Goal: Information Seeking & Learning: Check status

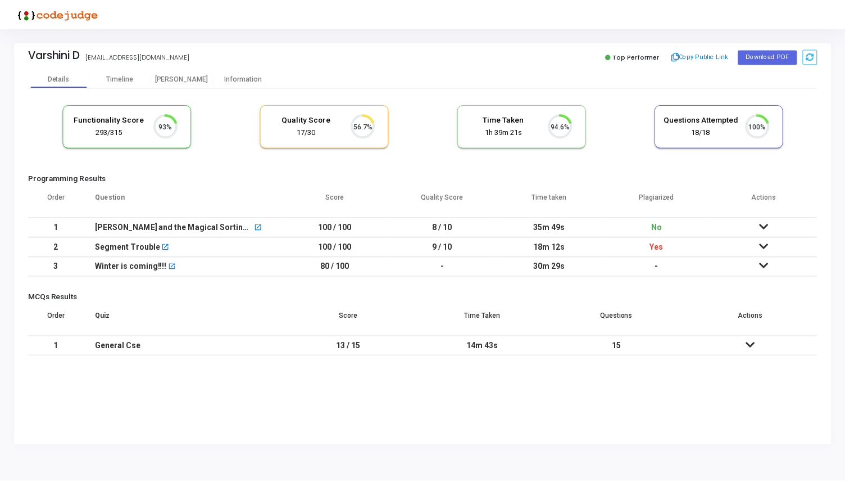
scroll to position [24, 29]
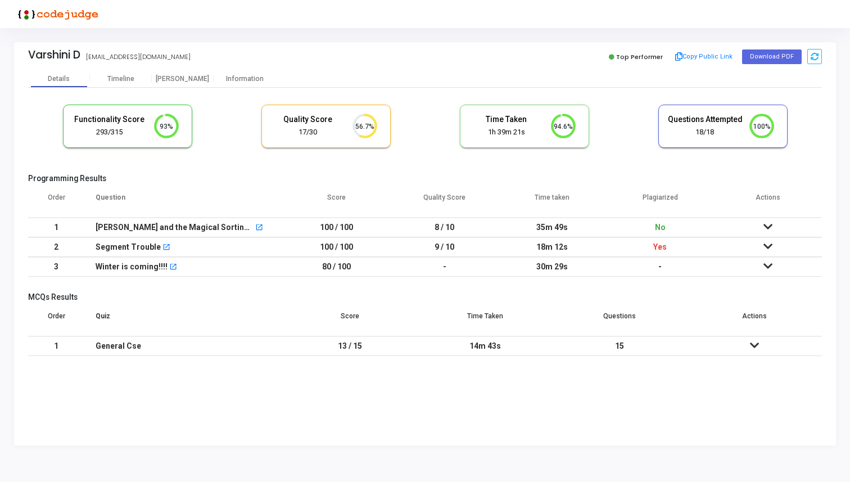
click at [764, 247] on icon at bounding box center [767, 246] width 9 height 8
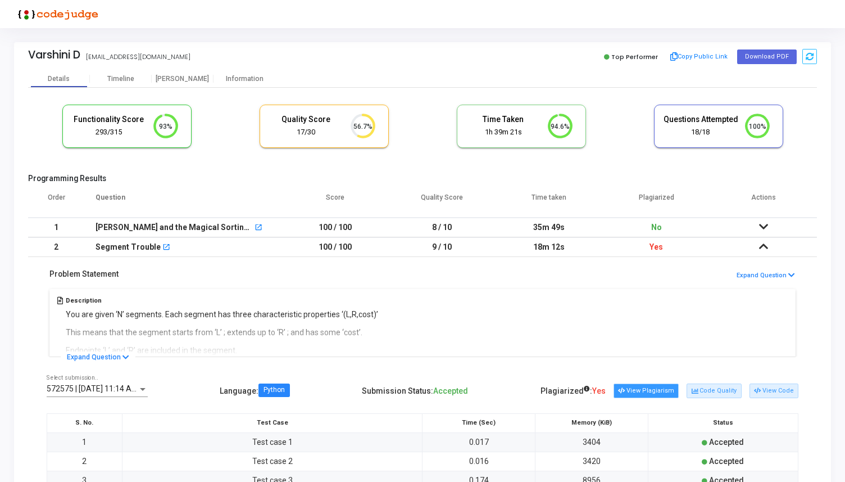
click at [655, 387] on button "View Plagiarism" at bounding box center [646, 390] width 65 height 15
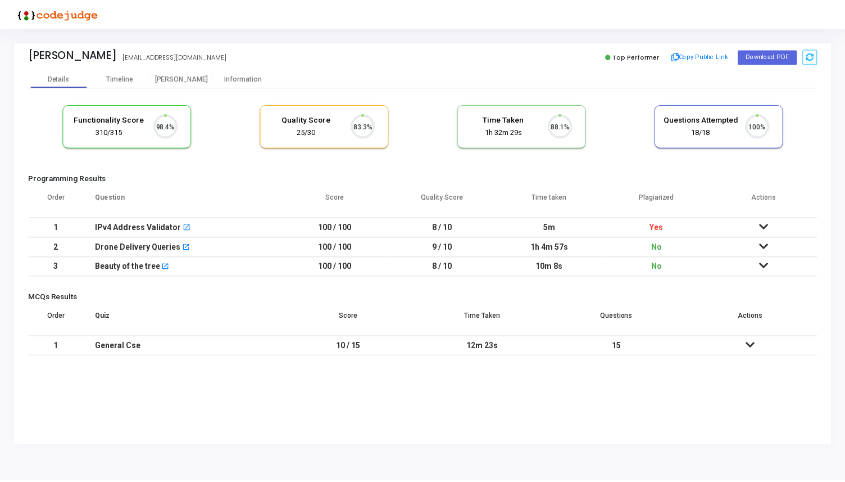
scroll to position [24, 29]
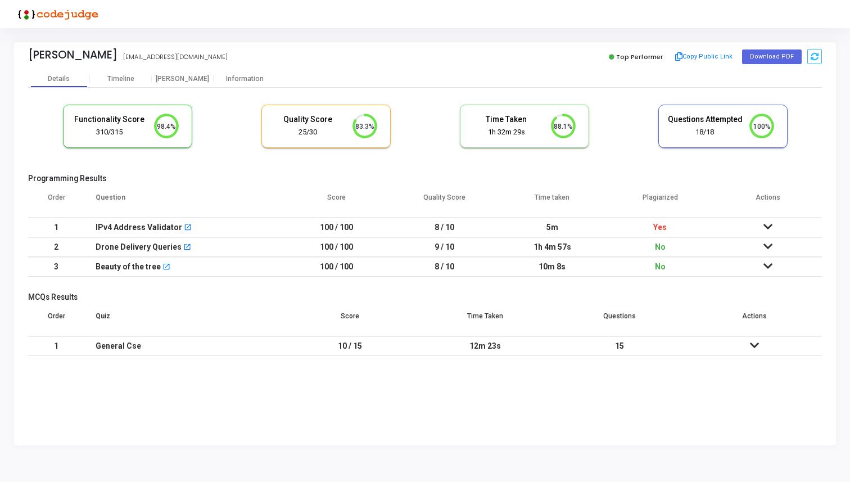
click at [768, 227] on icon at bounding box center [767, 227] width 9 height 8
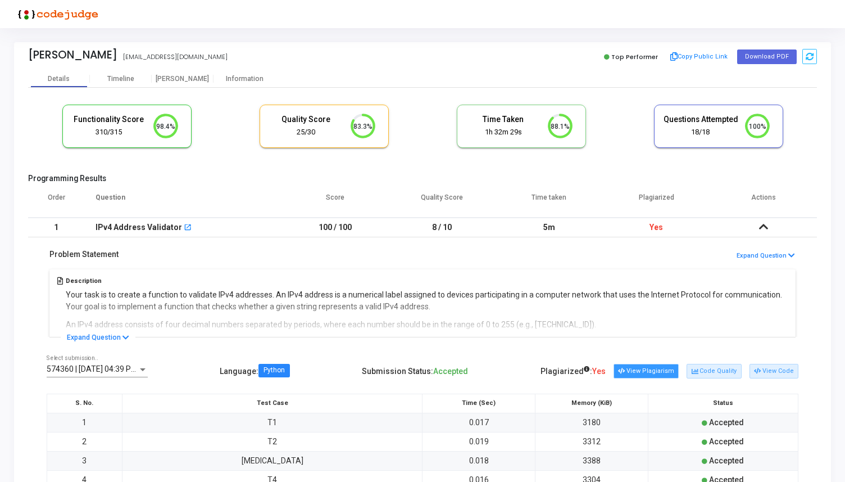
click at [663, 371] on button "View Plagiarism" at bounding box center [646, 371] width 65 height 15
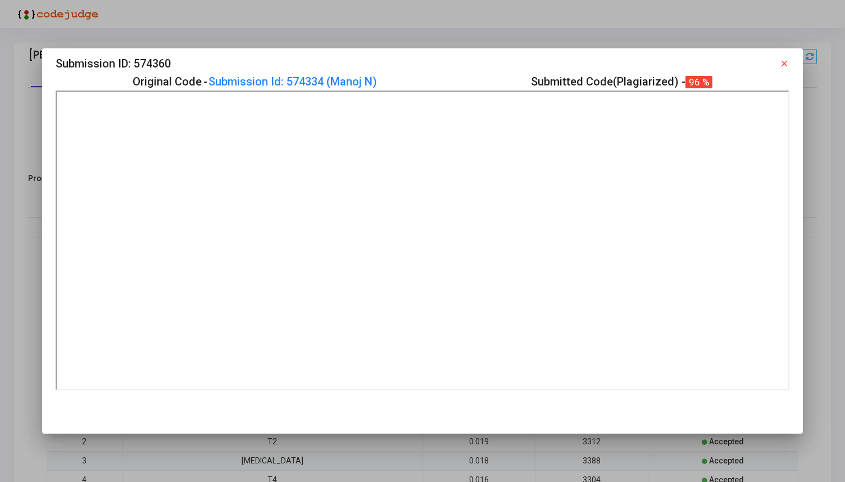
click at [786, 61] on mat-icon "close" at bounding box center [784, 63] width 10 height 10
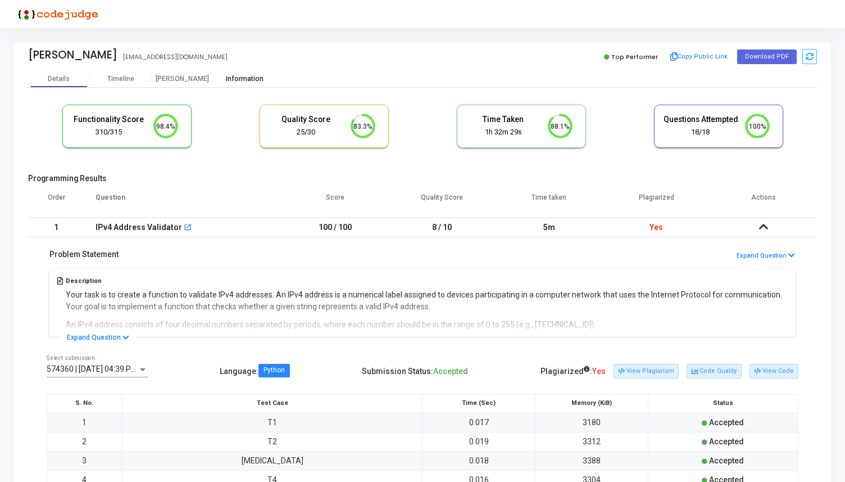
click at [237, 80] on div "Information" at bounding box center [245, 79] width 62 height 8
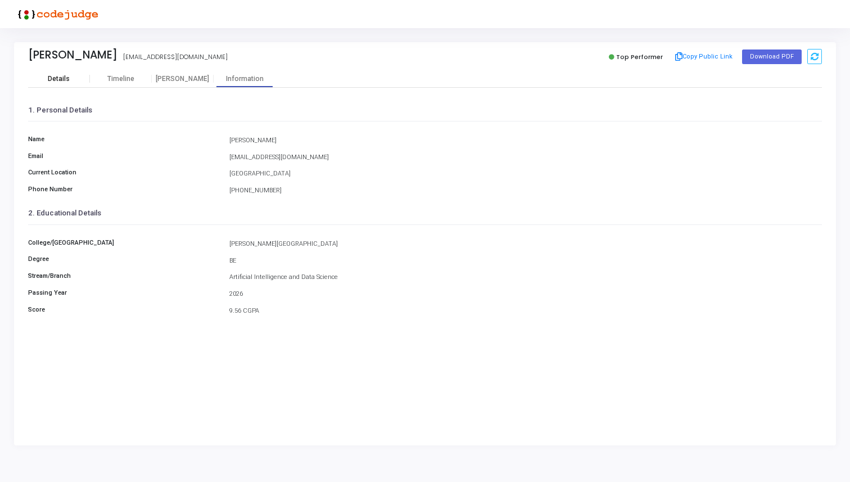
click at [61, 78] on div "Details" at bounding box center [59, 79] width 22 height 8
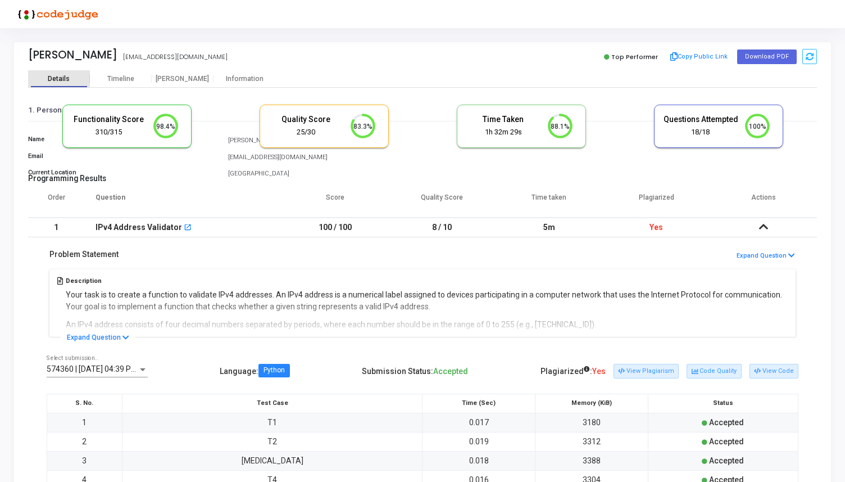
scroll to position [24, 29]
click at [761, 230] on icon at bounding box center [763, 227] width 9 height 8
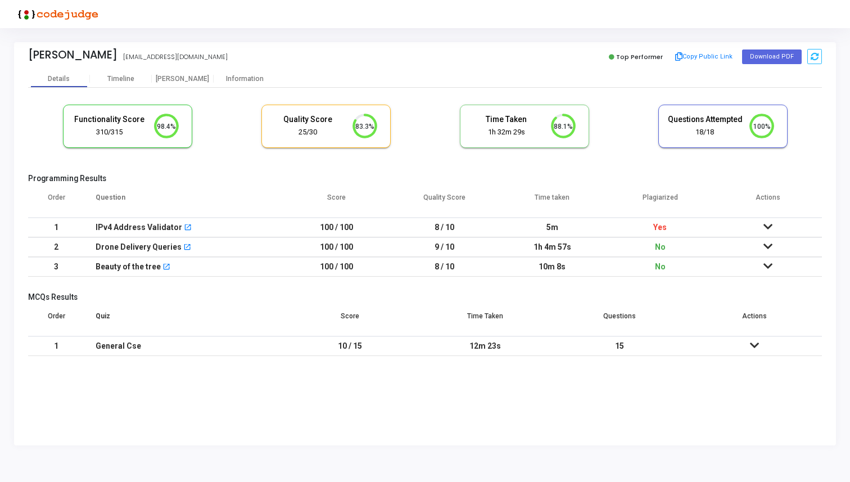
click at [760, 228] on td at bounding box center [768, 227] width 108 height 20
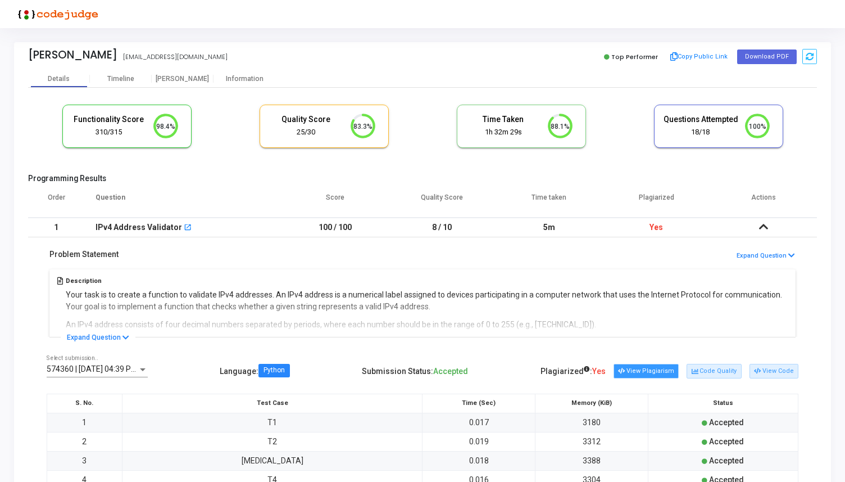
click at [653, 367] on button "View Plagiarism" at bounding box center [646, 371] width 65 height 15
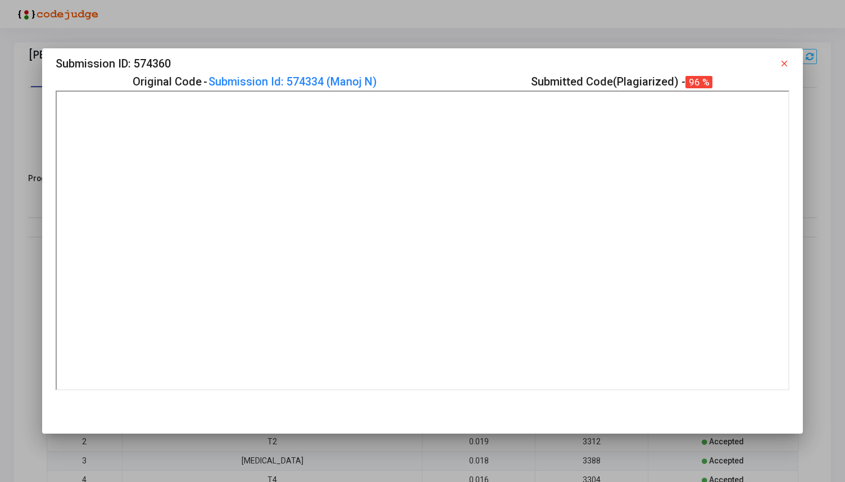
click at [785, 61] on mat-icon "close" at bounding box center [784, 63] width 10 height 10
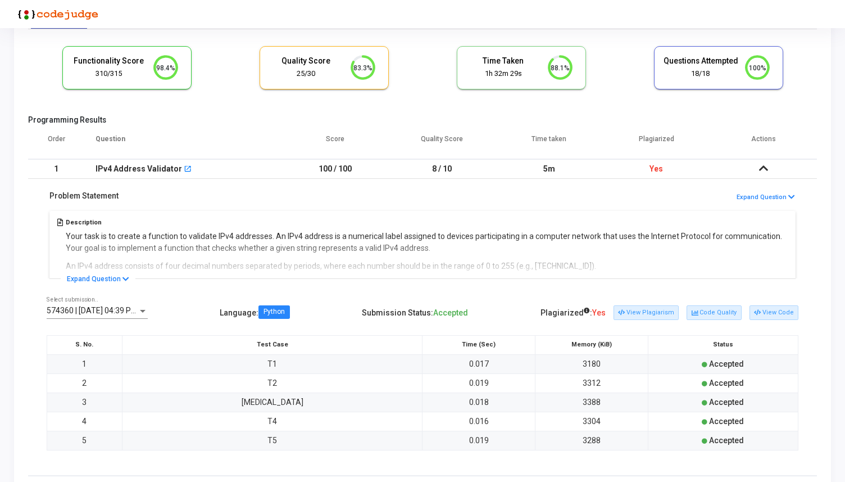
scroll to position [29, 0]
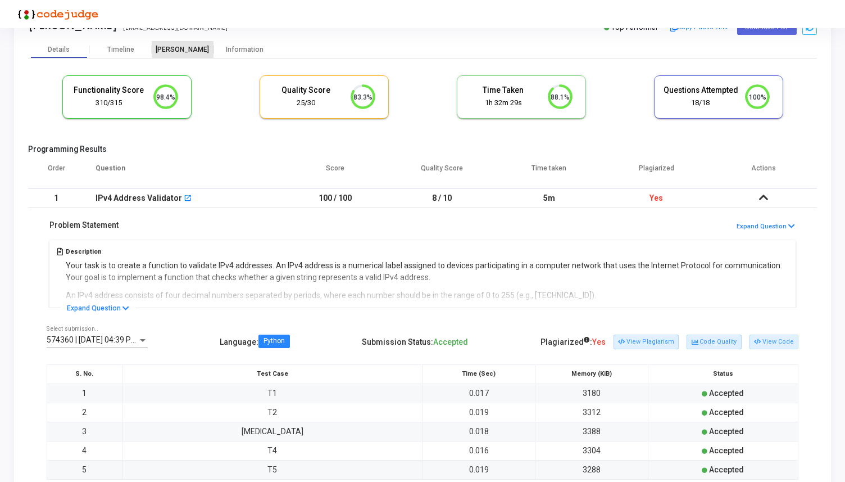
click at [189, 43] on div "[PERSON_NAME]" at bounding box center [183, 49] width 62 height 17
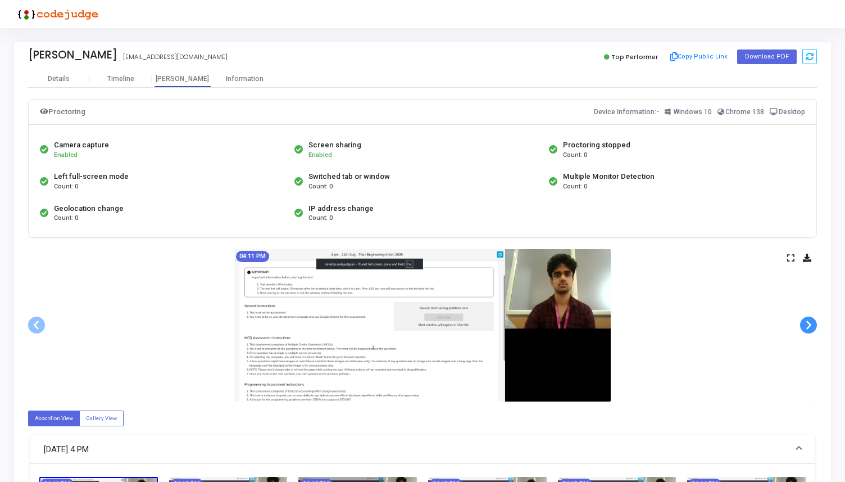
click at [806, 325] on span at bounding box center [808, 324] width 17 height 17
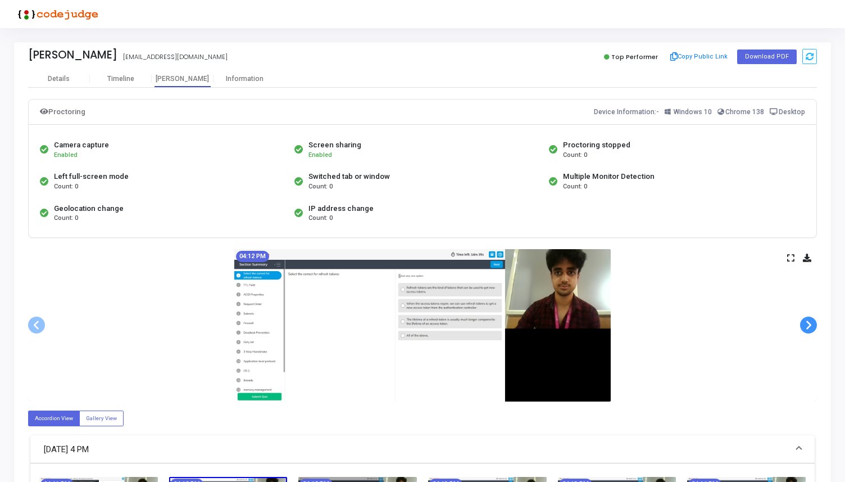
click at [806, 325] on span at bounding box center [808, 324] width 17 height 17
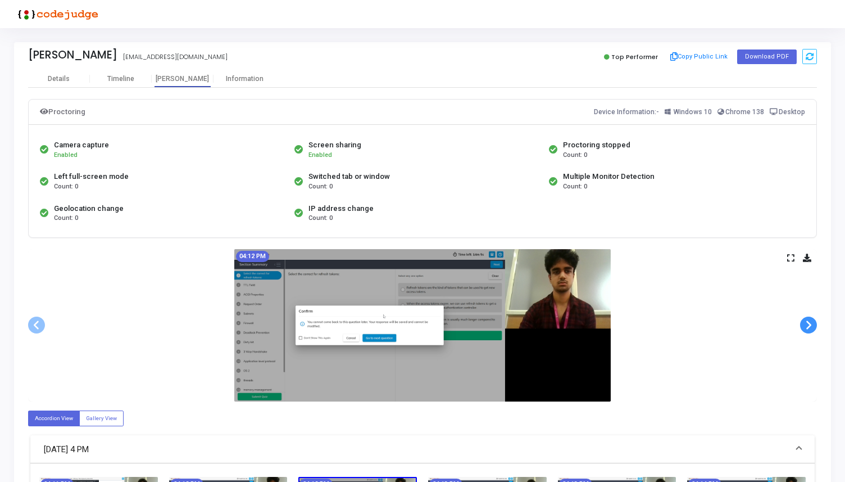
click at [806, 325] on span at bounding box center [808, 324] width 17 height 17
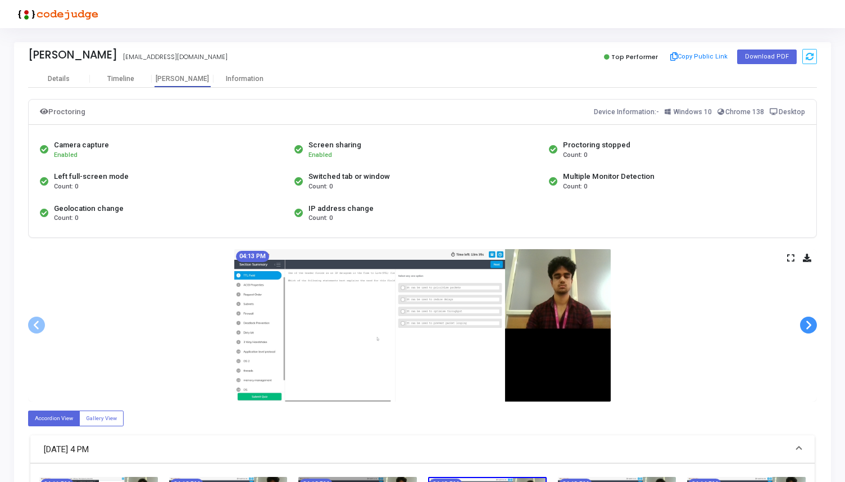
click at [806, 325] on span at bounding box center [808, 324] width 17 height 17
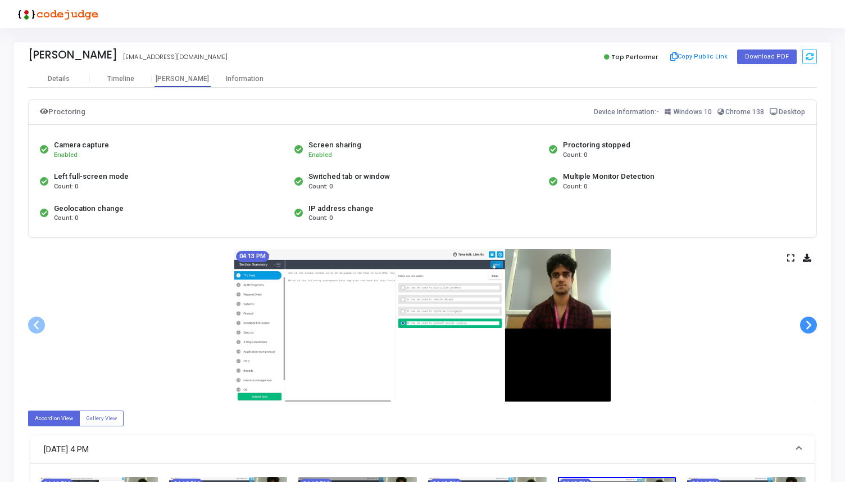
click at [806, 325] on span at bounding box center [808, 324] width 17 height 17
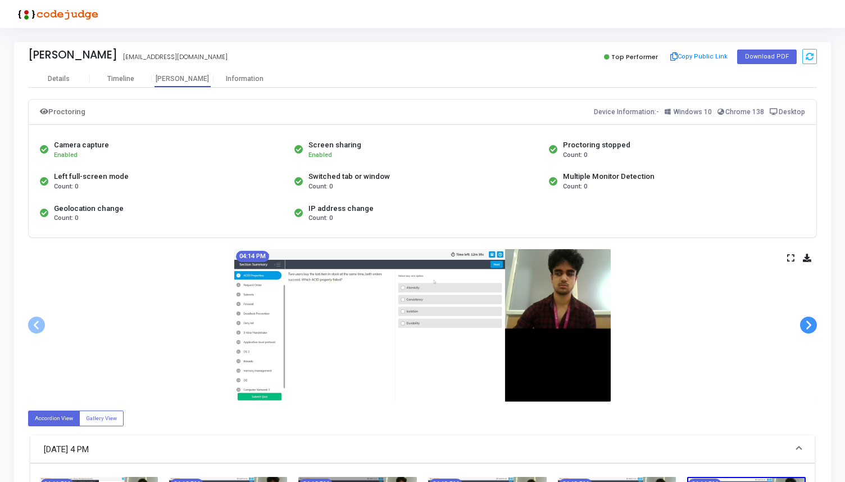
click at [806, 325] on span at bounding box center [808, 324] width 17 height 17
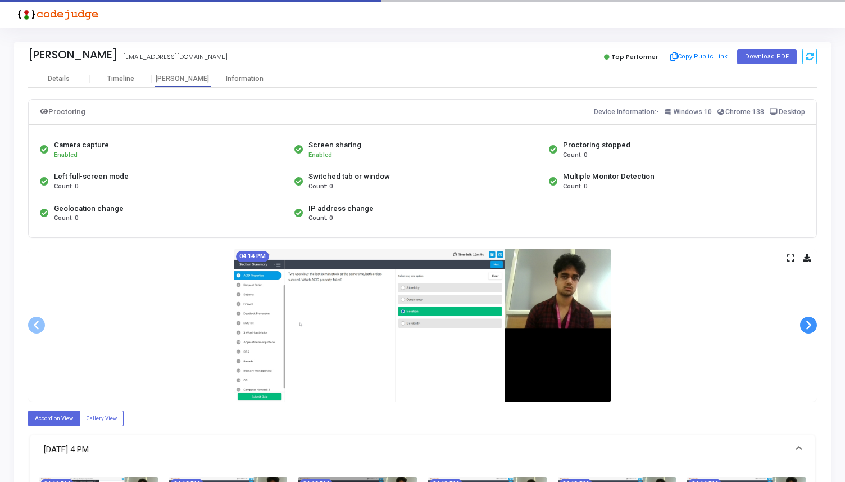
click at [806, 325] on span at bounding box center [808, 324] width 17 height 17
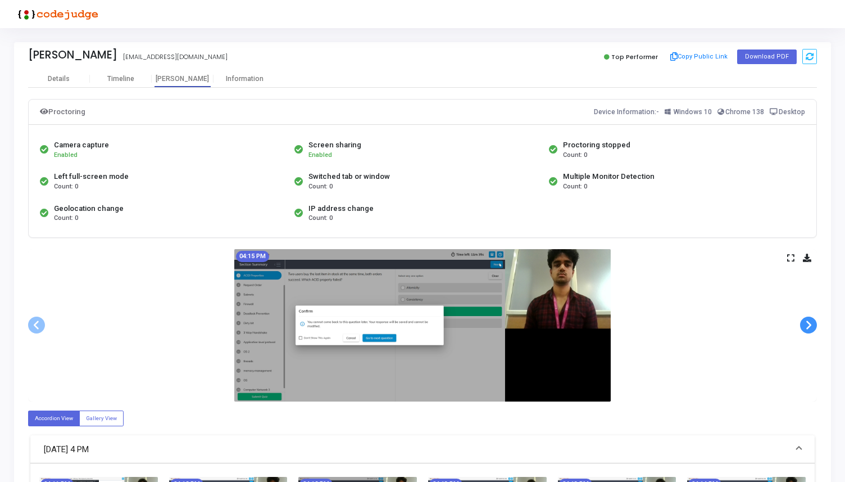
click at [806, 325] on span at bounding box center [808, 324] width 17 height 17
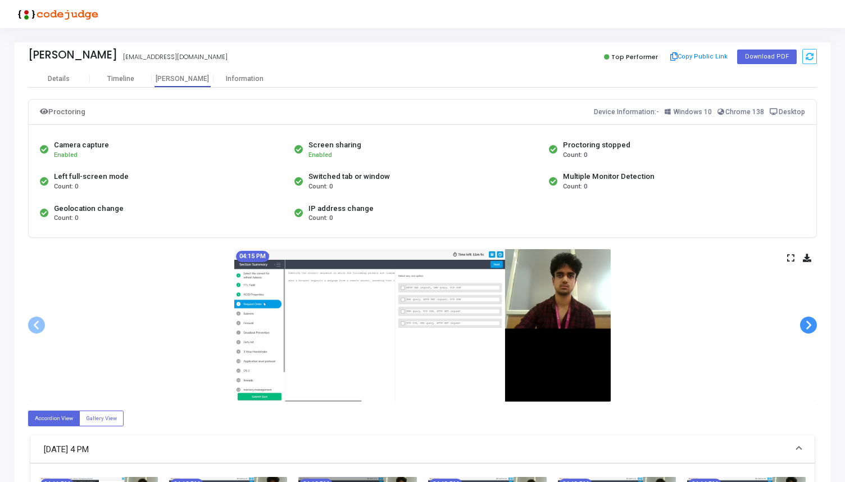
click at [806, 325] on span at bounding box center [808, 324] width 17 height 17
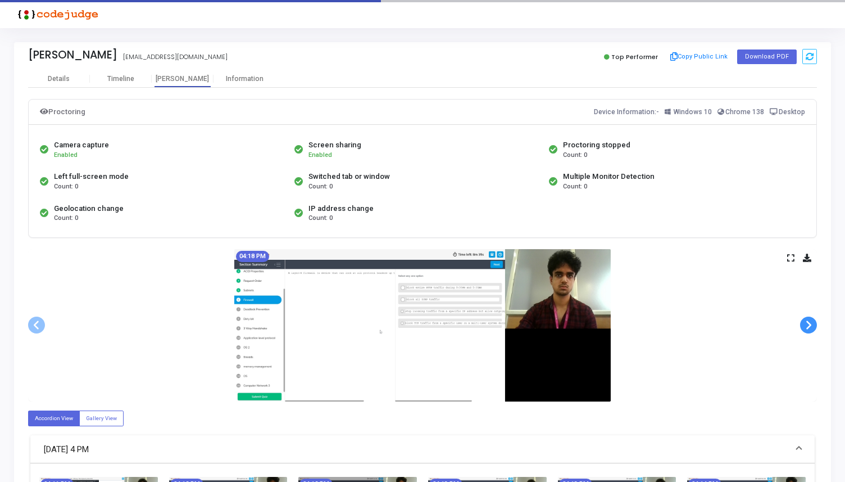
click at [806, 325] on span at bounding box center [808, 324] width 17 height 17
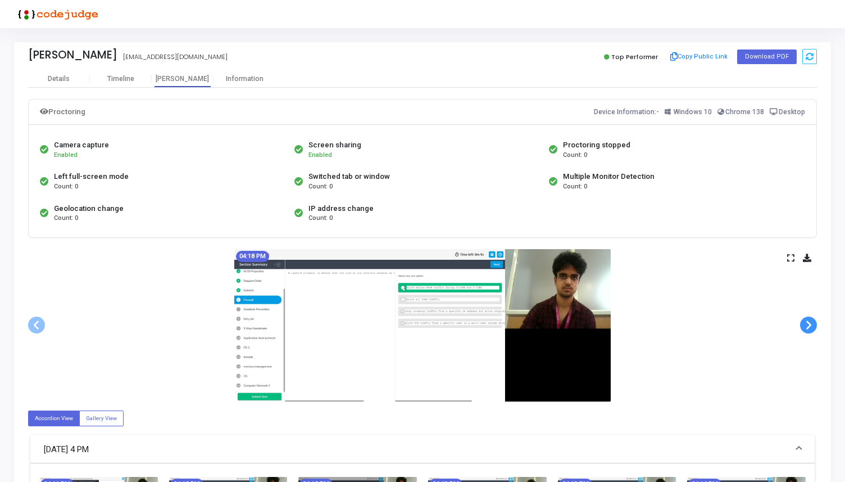
click at [806, 325] on span at bounding box center [808, 324] width 17 height 17
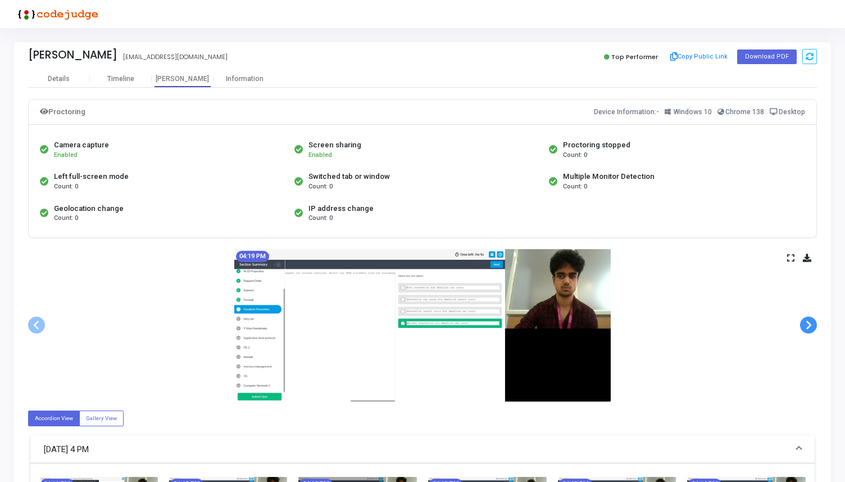
click at [806, 325] on span at bounding box center [808, 324] width 17 height 17
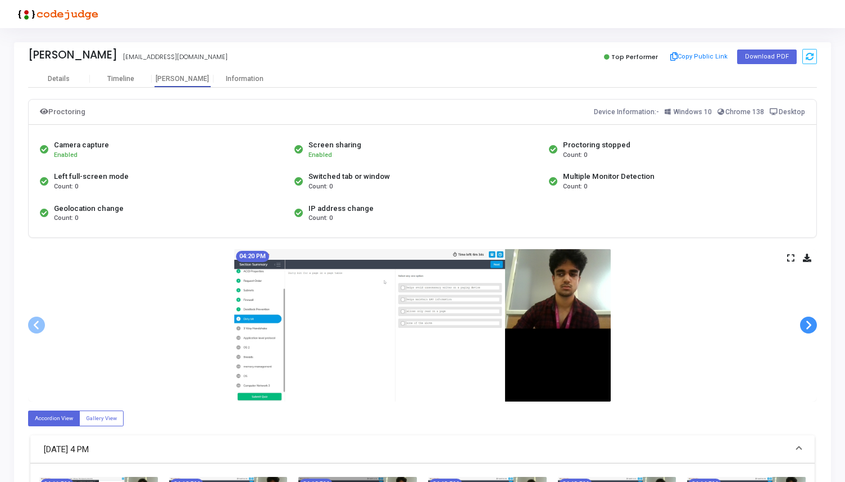
click at [806, 325] on span at bounding box center [808, 324] width 17 height 17
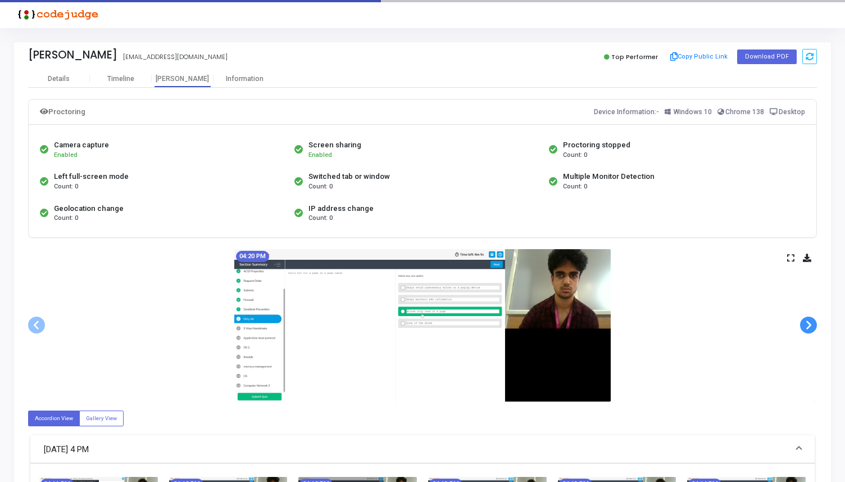
click at [806, 325] on span at bounding box center [808, 324] width 17 height 17
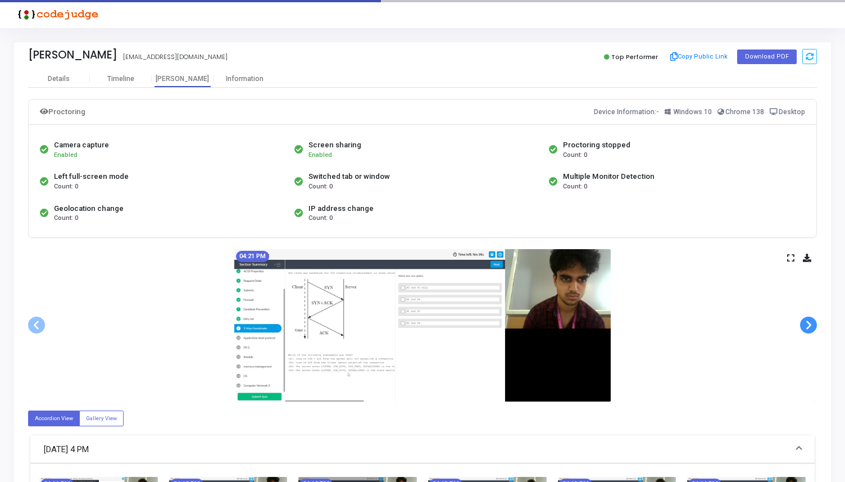
click at [806, 325] on span at bounding box center [808, 324] width 17 height 17
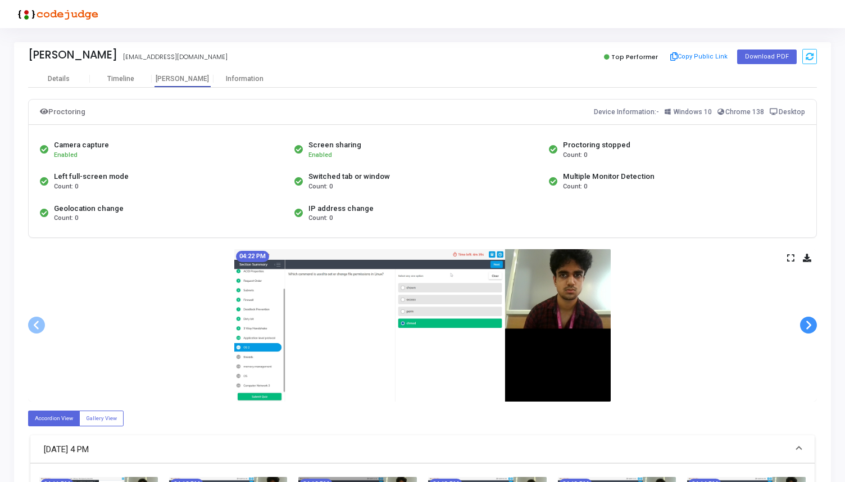
click at [806, 325] on span at bounding box center [808, 324] width 17 height 17
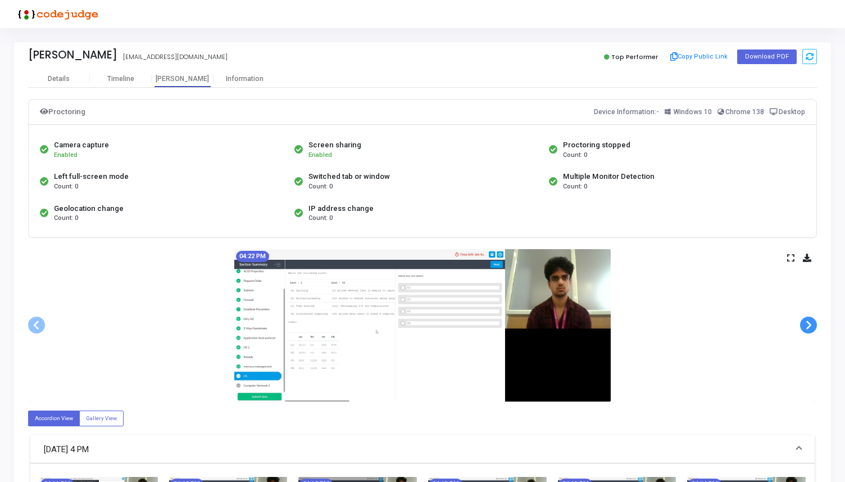
click at [806, 325] on span at bounding box center [808, 324] width 17 height 17
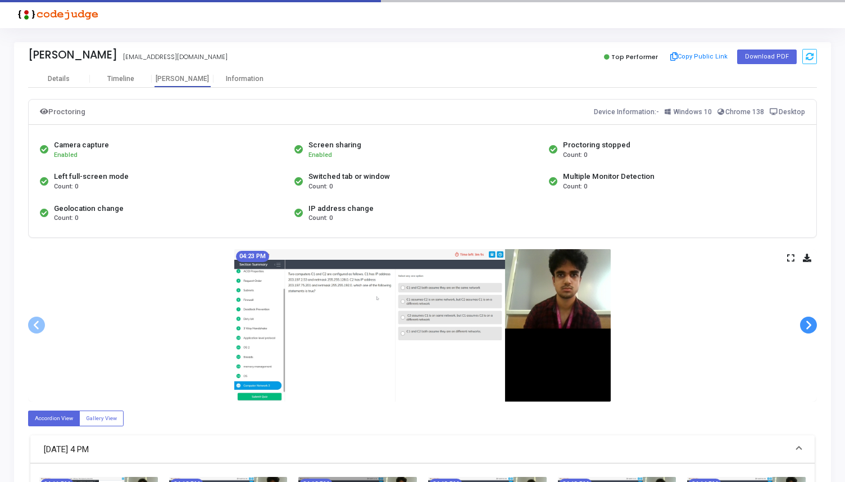
click at [806, 325] on span at bounding box center [808, 324] width 17 height 17
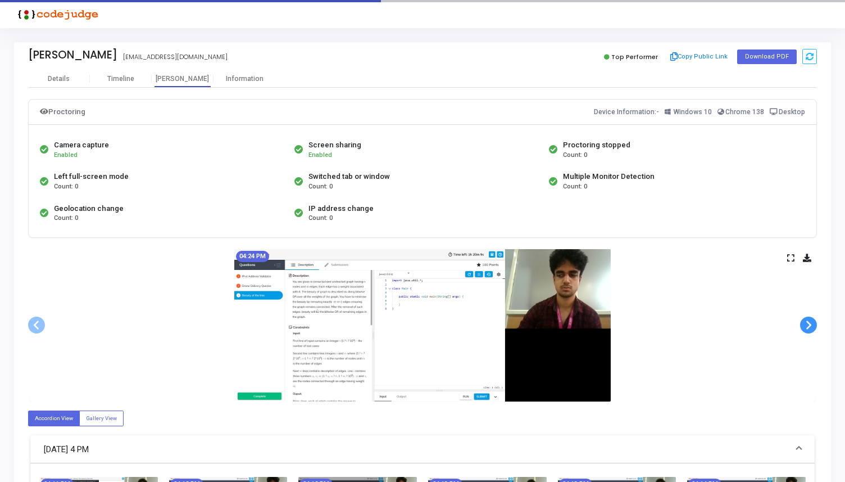
click at [806, 325] on span at bounding box center [808, 324] width 17 height 17
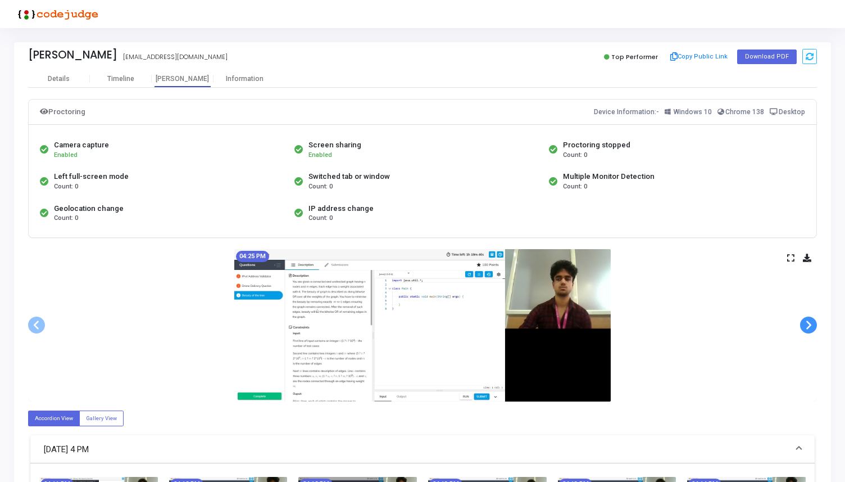
click at [806, 325] on span at bounding box center [808, 324] width 17 height 17
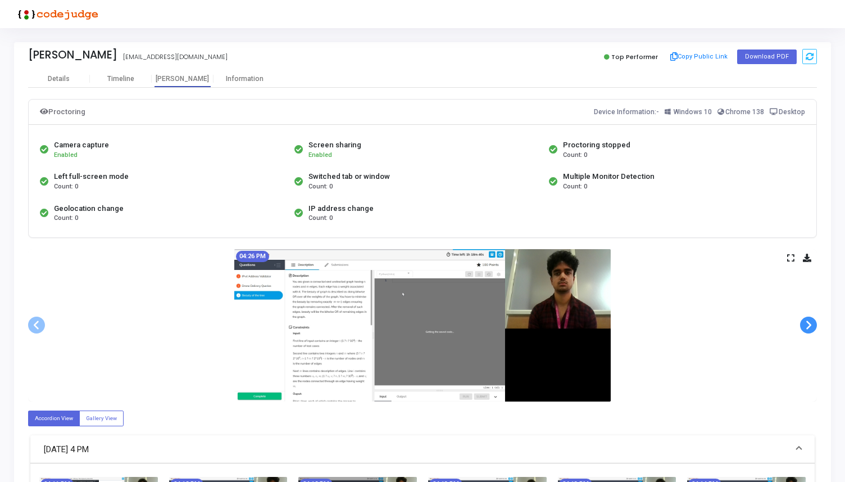
click at [806, 325] on span at bounding box center [808, 324] width 17 height 17
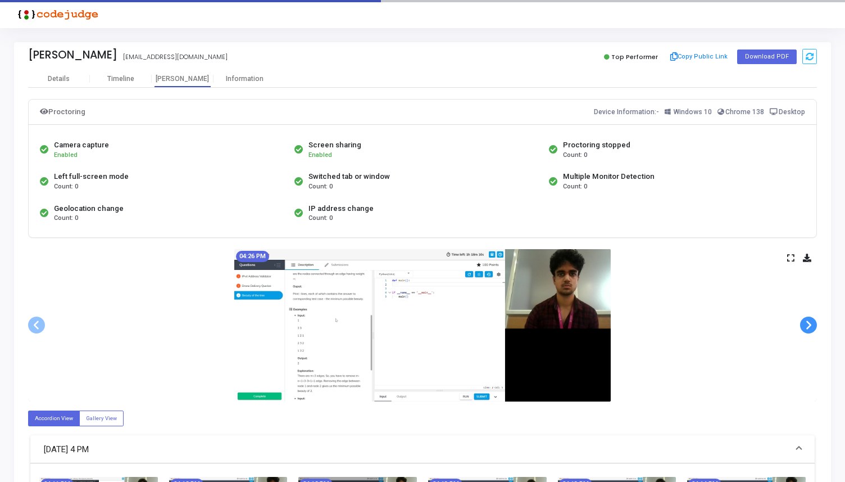
click at [806, 325] on span at bounding box center [808, 324] width 17 height 17
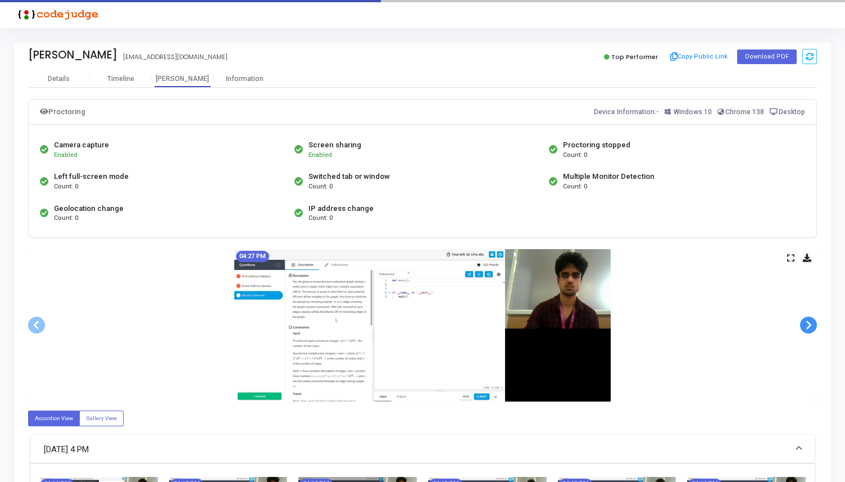
click at [806, 325] on span at bounding box center [808, 324] width 17 height 17
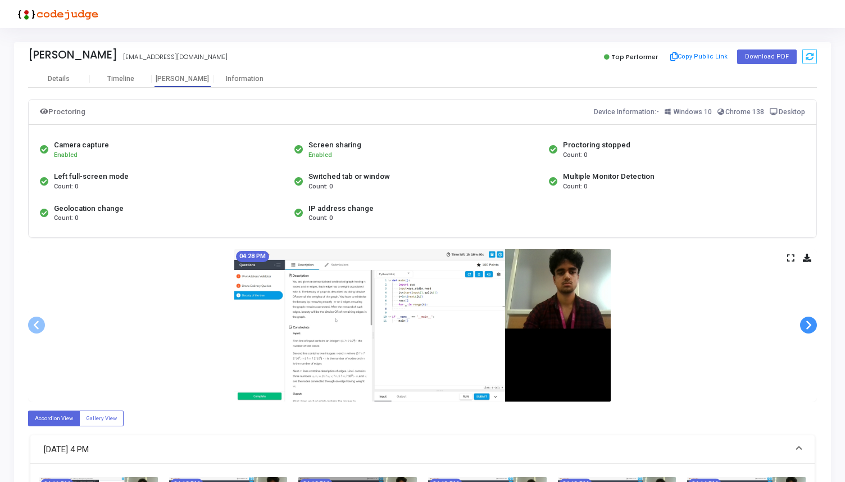
click at [806, 325] on span at bounding box center [808, 324] width 17 height 17
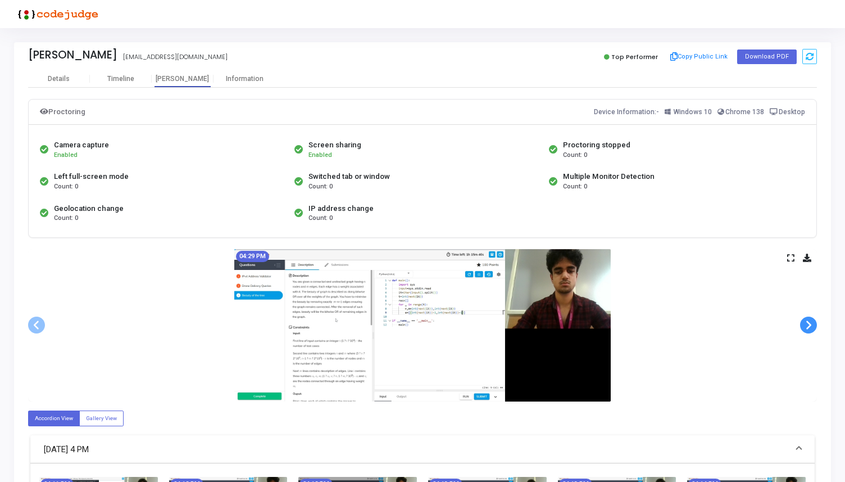
click at [806, 325] on span at bounding box center [808, 324] width 17 height 17
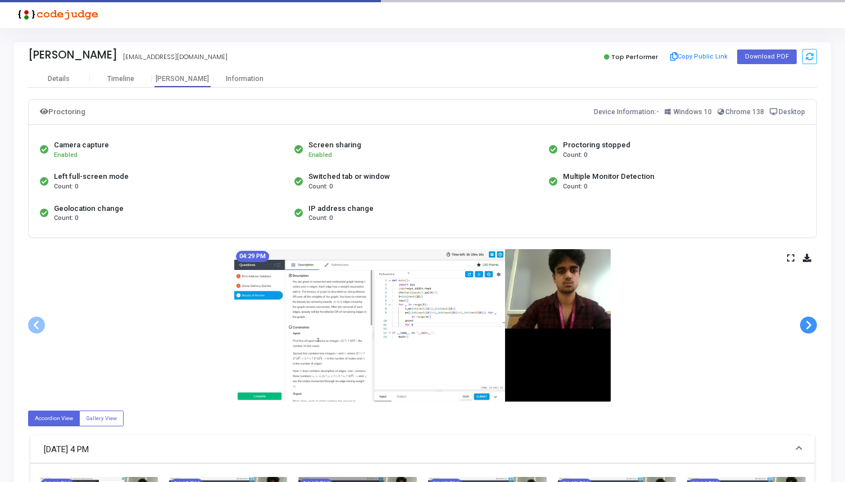
click at [806, 325] on span at bounding box center [808, 324] width 17 height 17
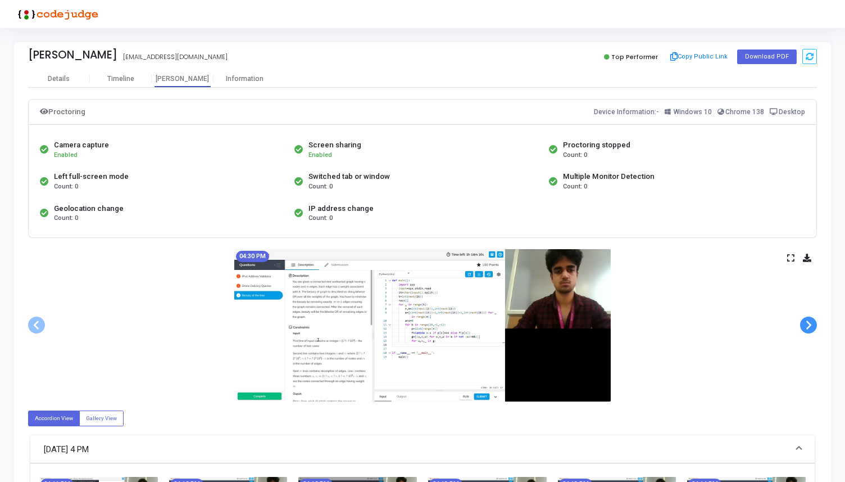
click at [806, 325] on span at bounding box center [808, 324] width 17 height 17
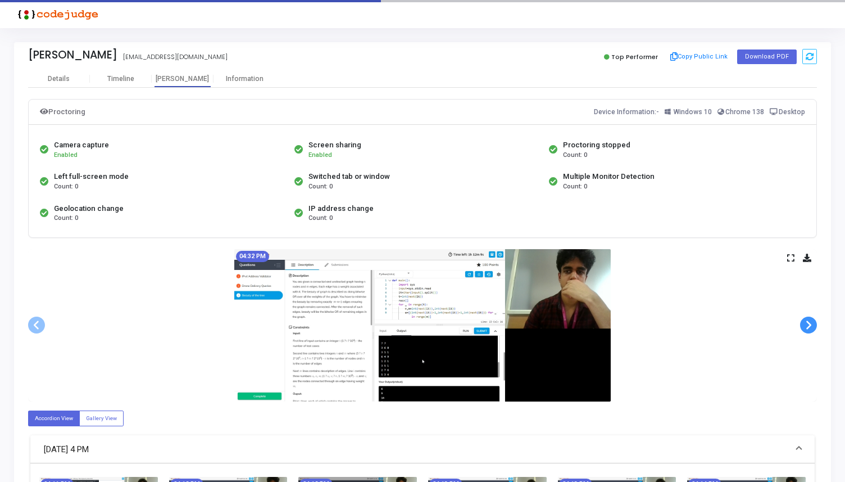
click at [806, 325] on span at bounding box center [808, 324] width 17 height 17
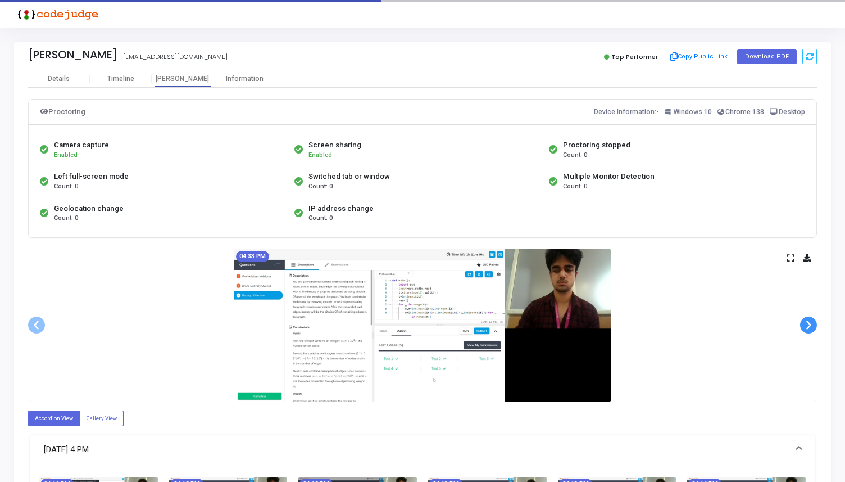
click at [806, 325] on span at bounding box center [808, 324] width 17 height 17
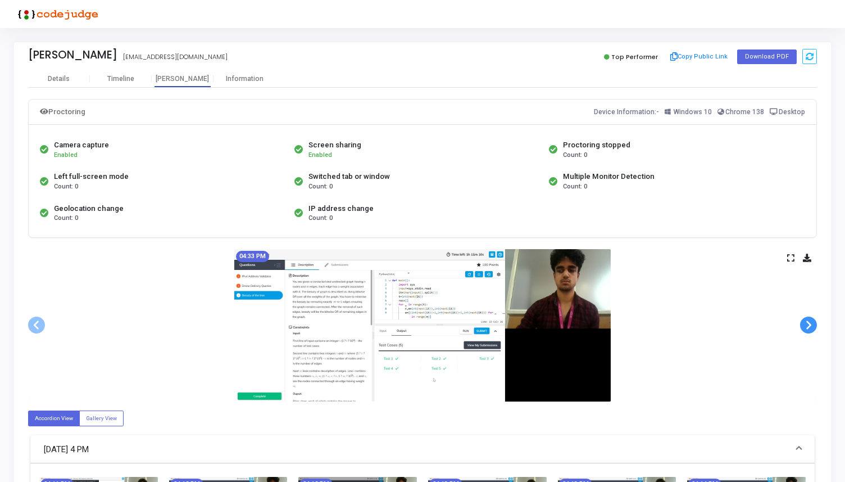
click at [806, 325] on span at bounding box center [808, 324] width 17 height 17
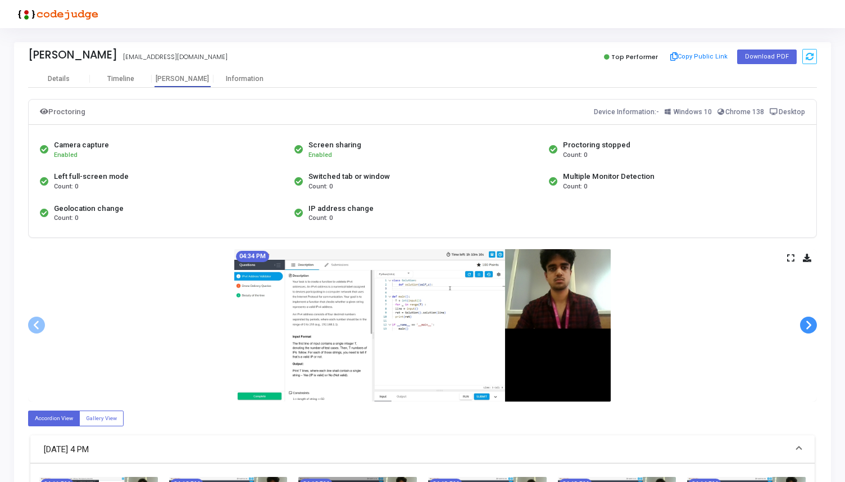
click at [806, 325] on span at bounding box center [808, 324] width 17 height 17
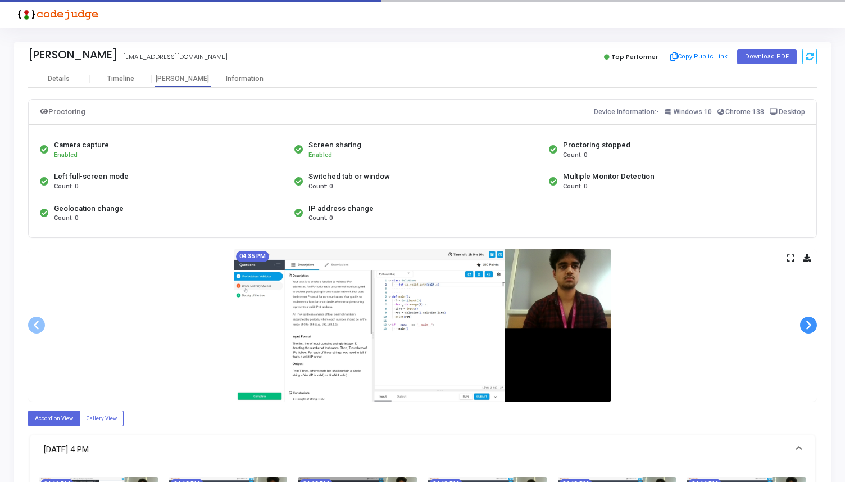
click at [806, 325] on span at bounding box center [808, 324] width 17 height 17
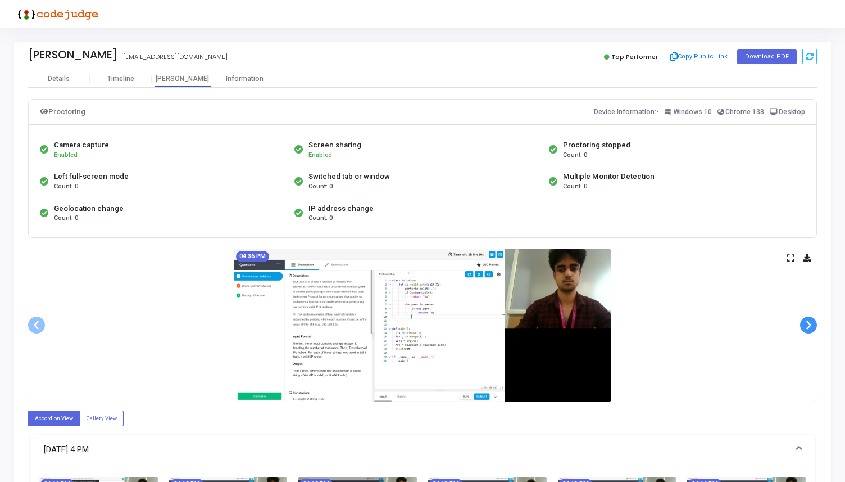
click at [806, 325] on span at bounding box center [808, 324] width 17 height 17
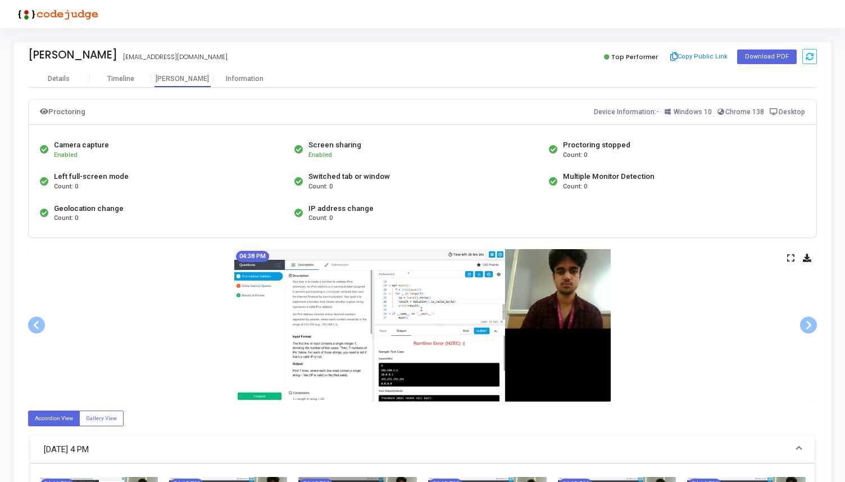
click at [32, 326] on span at bounding box center [36, 324] width 17 height 17
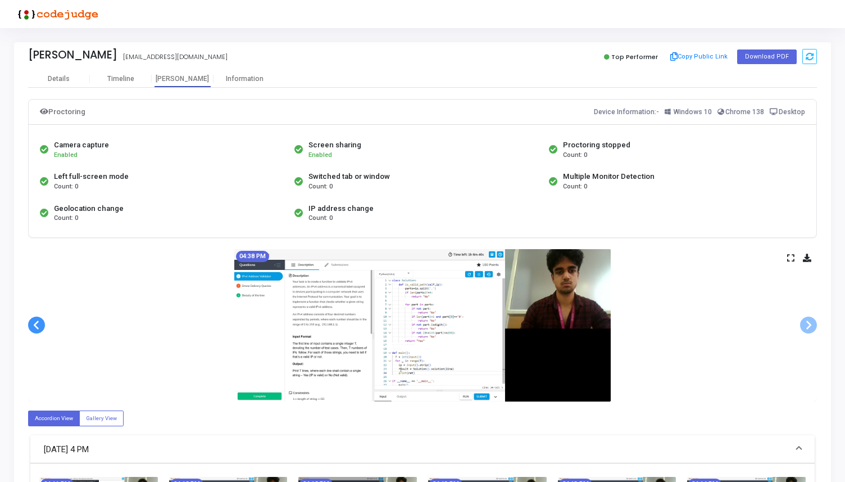
click at [32, 326] on span at bounding box center [36, 324] width 17 height 17
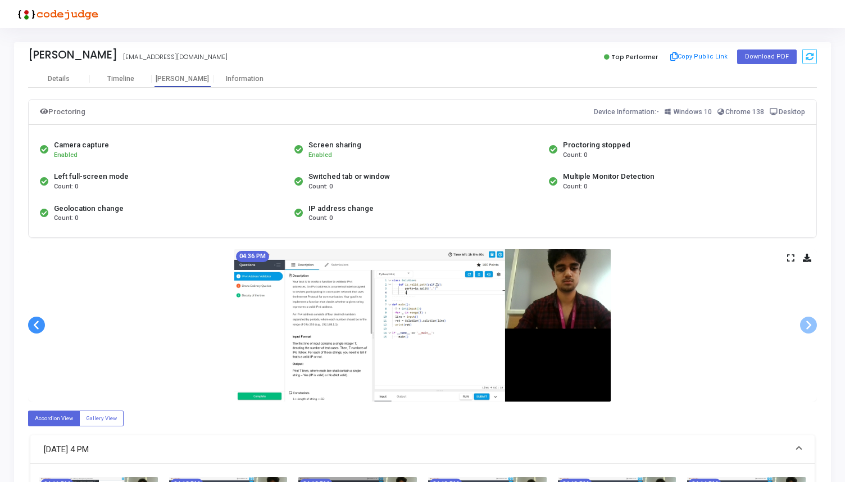
click at [32, 326] on span at bounding box center [36, 324] width 17 height 17
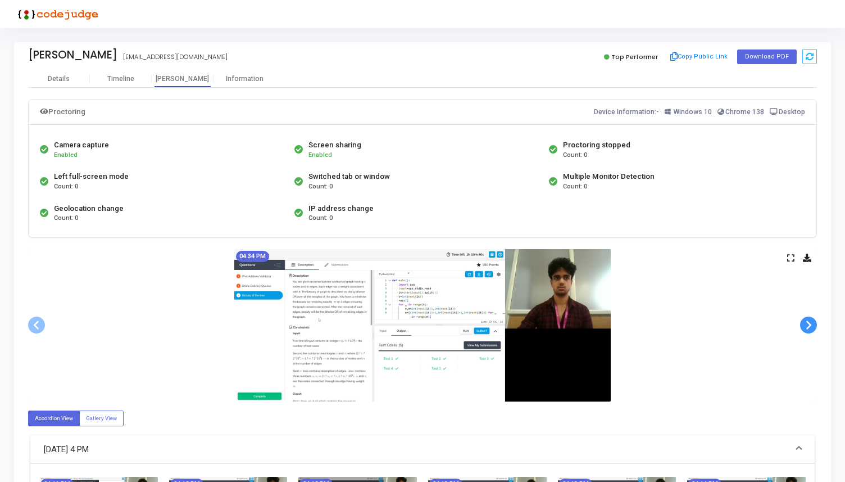
click at [807, 329] on span at bounding box center [808, 324] width 17 height 17
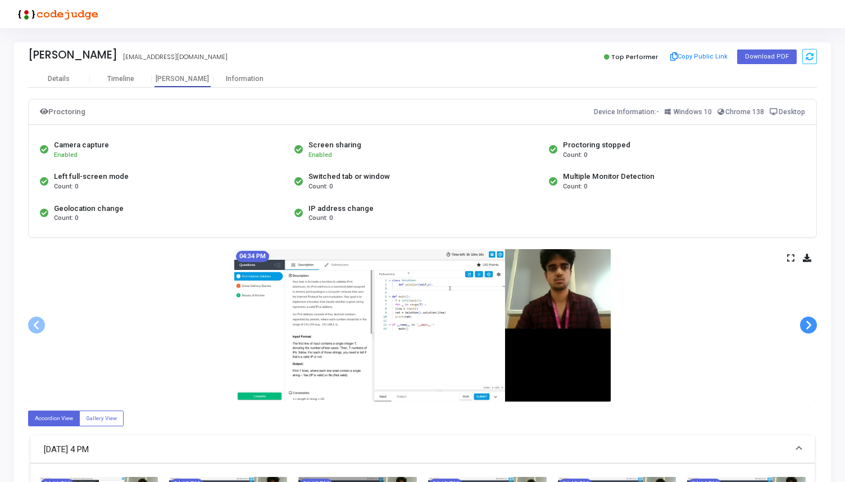
click at [807, 329] on span at bounding box center [808, 324] width 17 height 17
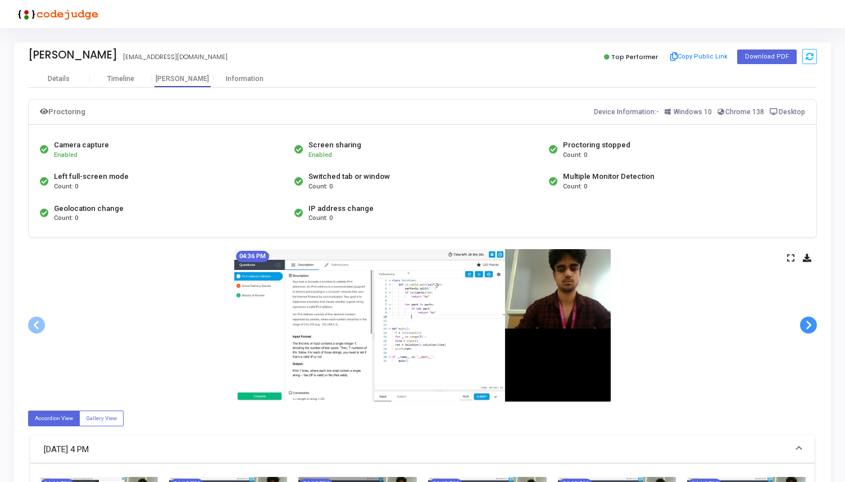
click at [807, 329] on span at bounding box center [808, 324] width 17 height 17
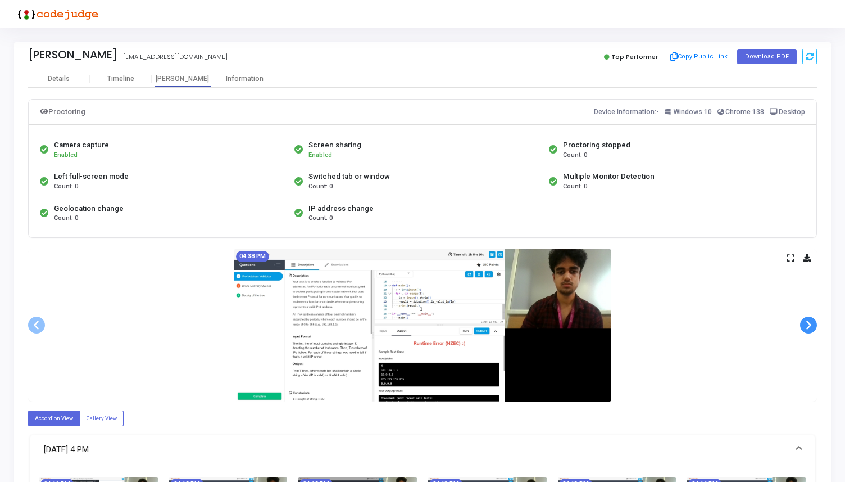
click at [807, 329] on span at bounding box center [808, 324] width 17 height 17
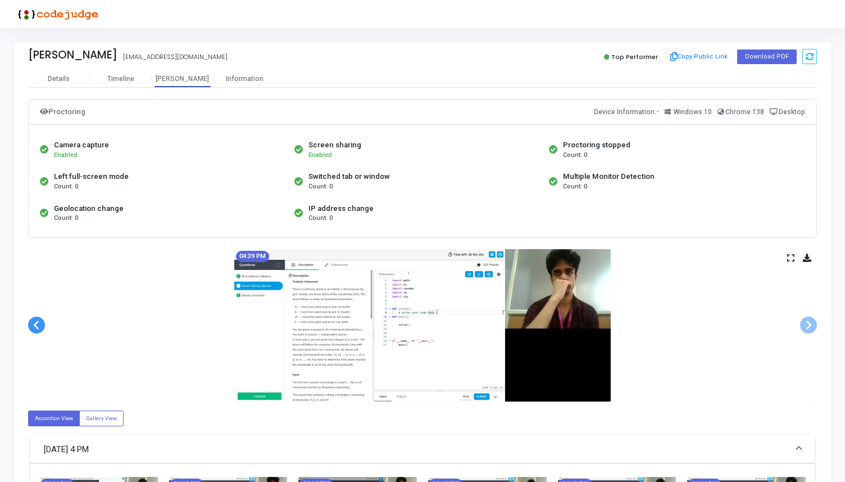
click at [39, 323] on span at bounding box center [36, 324] width 17 height 17
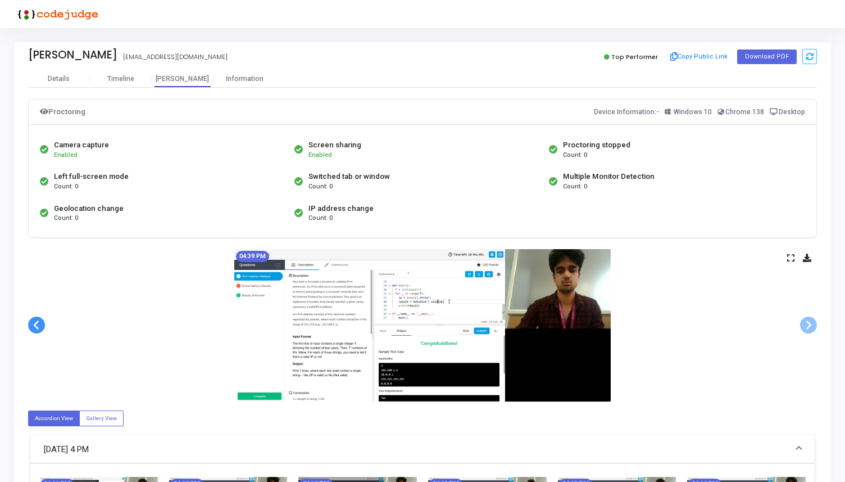
click at [39, 323] on span at bounding box center [36, 324] width 17 height 17
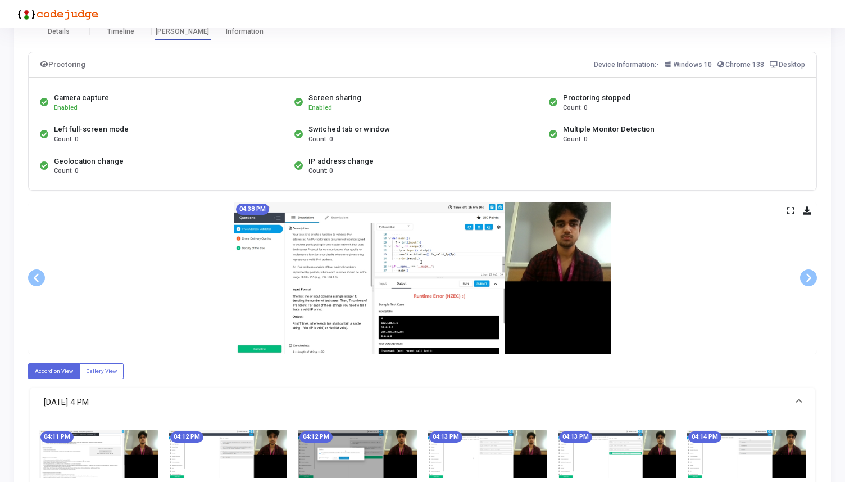
scroll to position [52, 0]
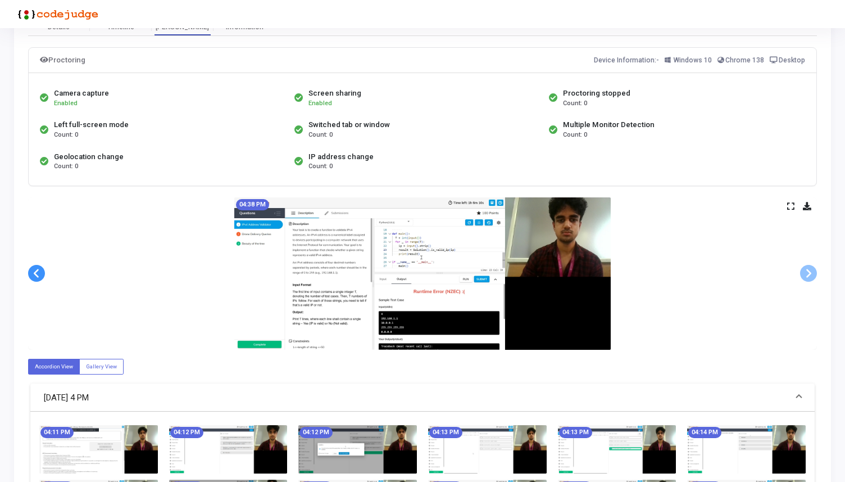
click at [35, 272] on span at bounding box center [36, 273] width 17 height 17
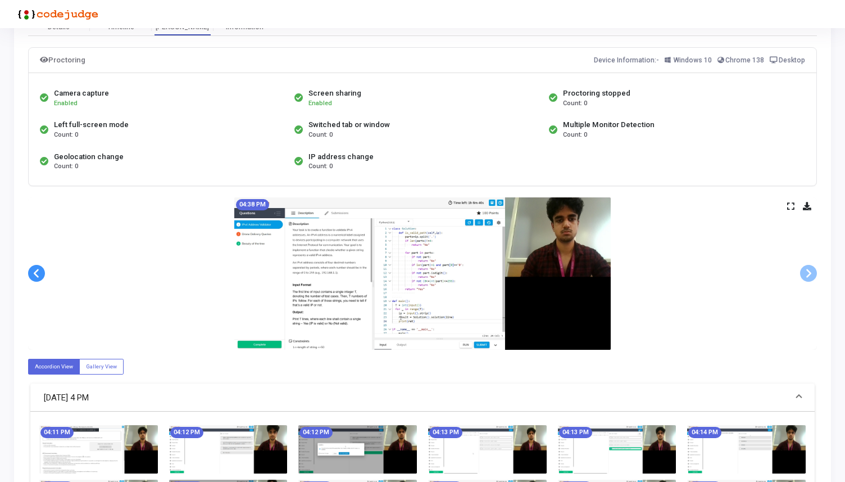
click at [35, 272] on span at bounding box center [36, 273] width 17 height 17
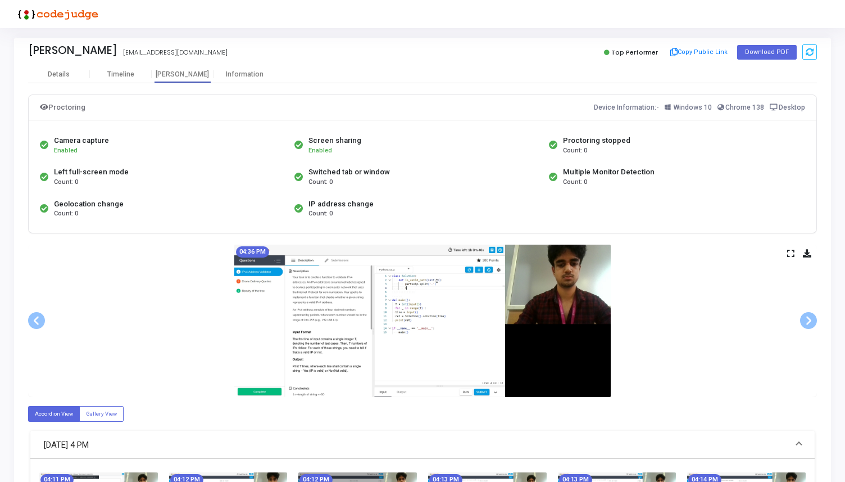
scroll to position [0, 0]
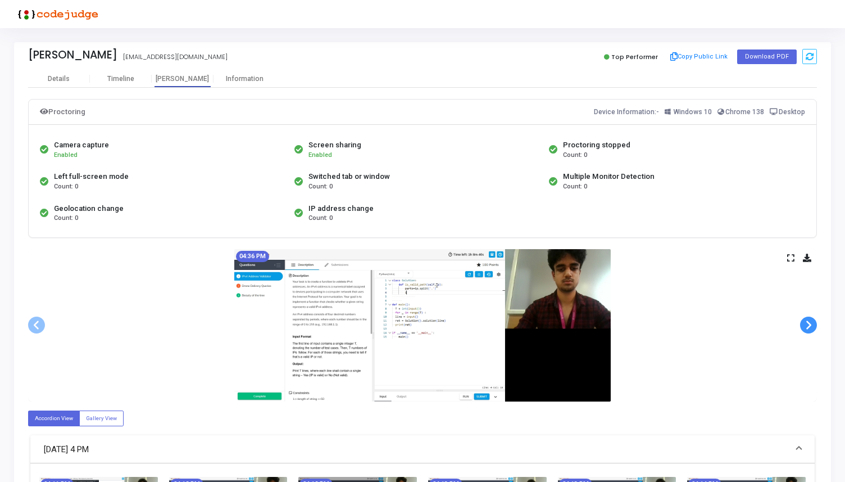
click at [806, 321] on span at bounding box center [808, 324] width 17 height 17
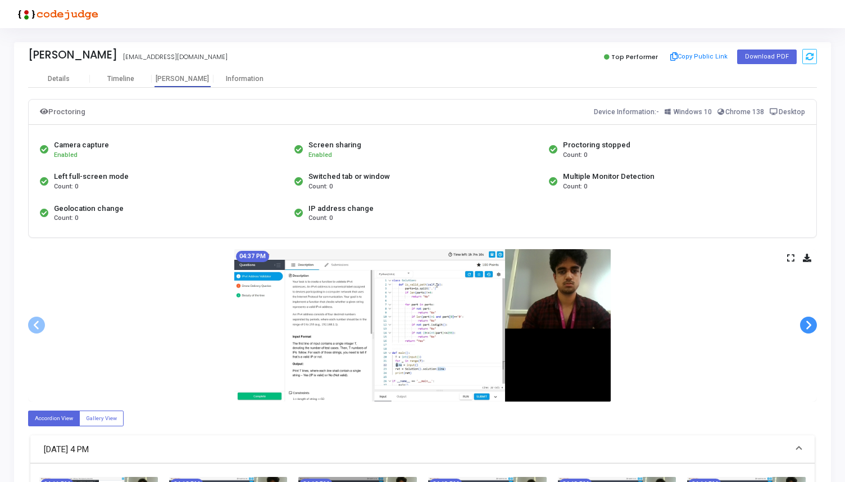
click at [806, 321] on span at bounding box center [808, 324] width 17 height 17
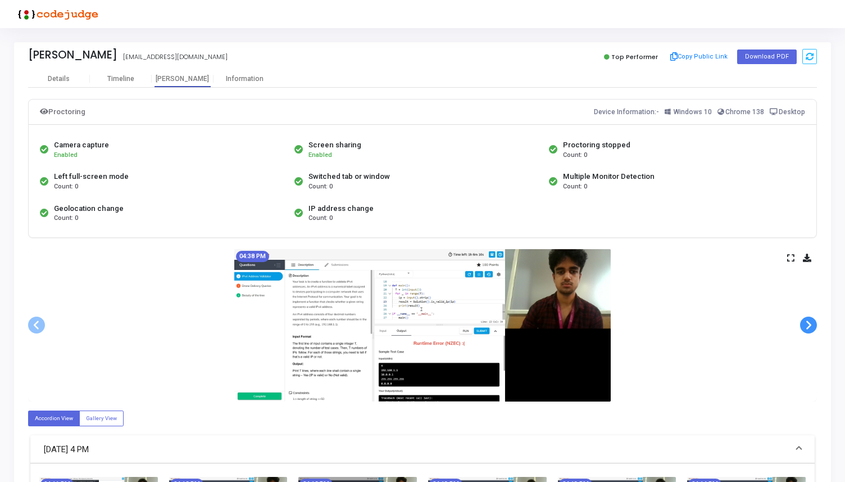
click at [806, 321] on span at bounding box center [808, 324] width 17 height 17
click at [63, 54] on div "[PERSON_NAME]" at bounding box center [72, 54] width 89 height 13
copy div "Ramnath Shenoy Ramnath Shenoy"
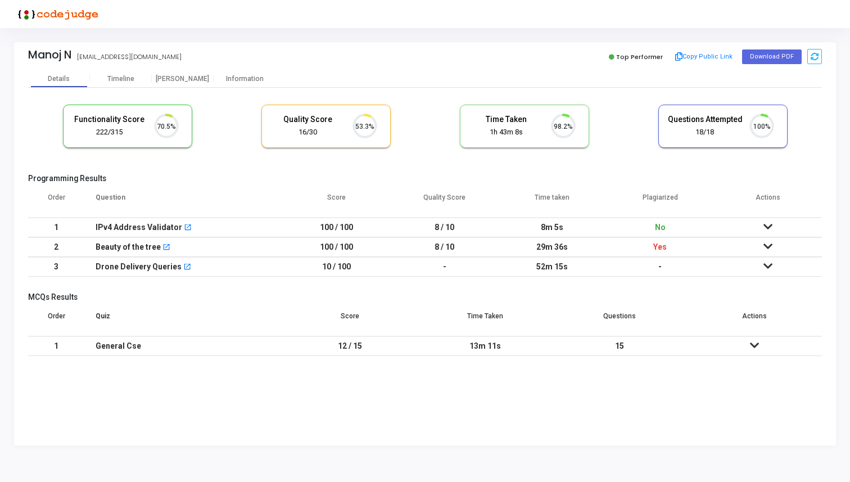
scroll to position [24, 29]
click at [241, 81] on div "Information" at bounding box center [245, 79] width 62 height 8
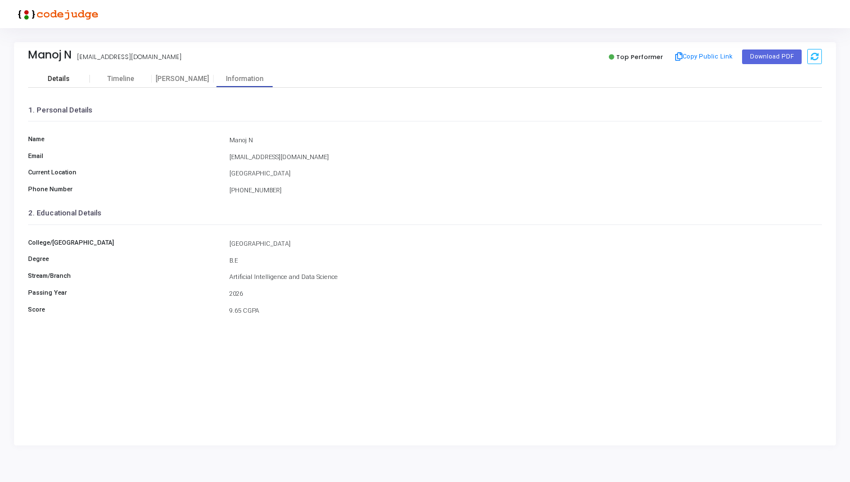
click at [65, 78] on div "Details" at bounding box center [59, 79] width 22 height 8
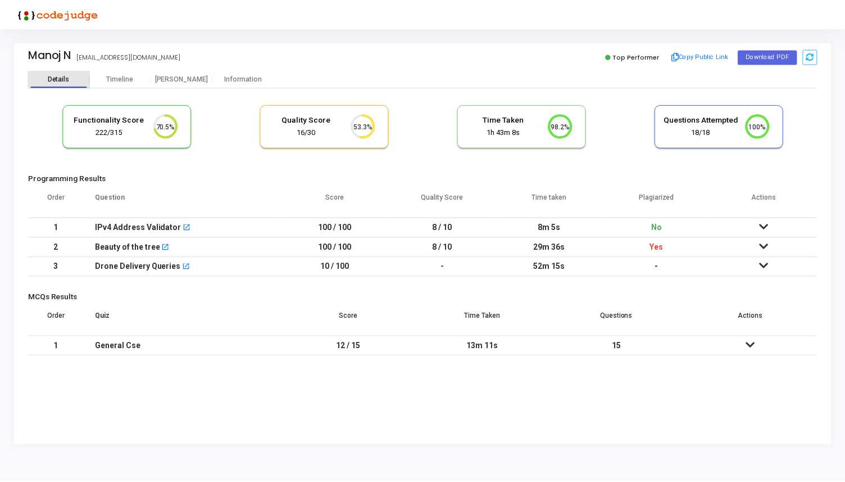
scroll to position [24, 29]
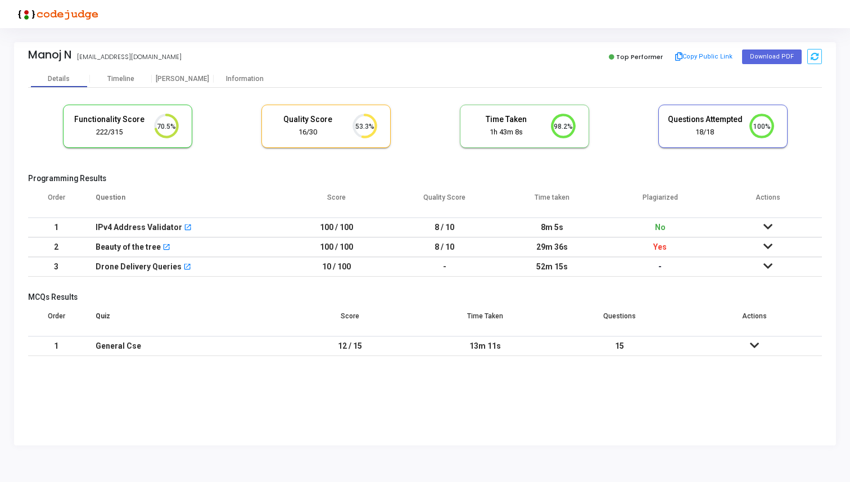
click at [765, 246] on icon at bounding box center [767, 246] width 9 height 8
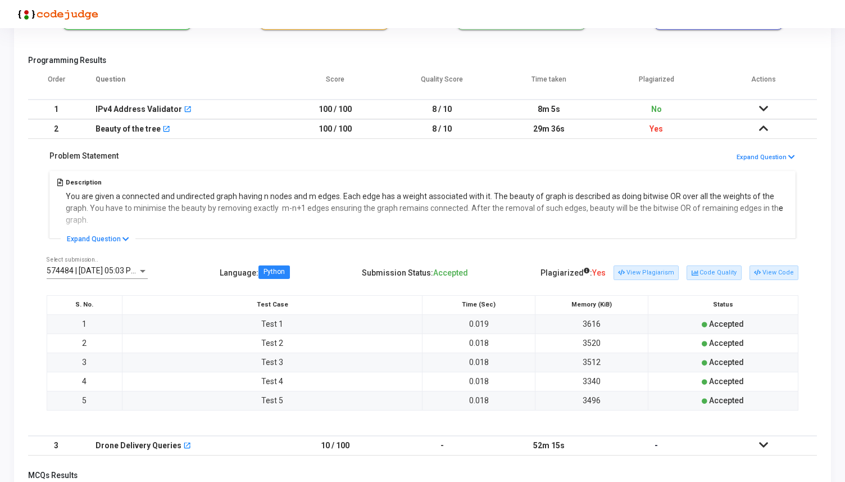
scroll to position [91, 0]
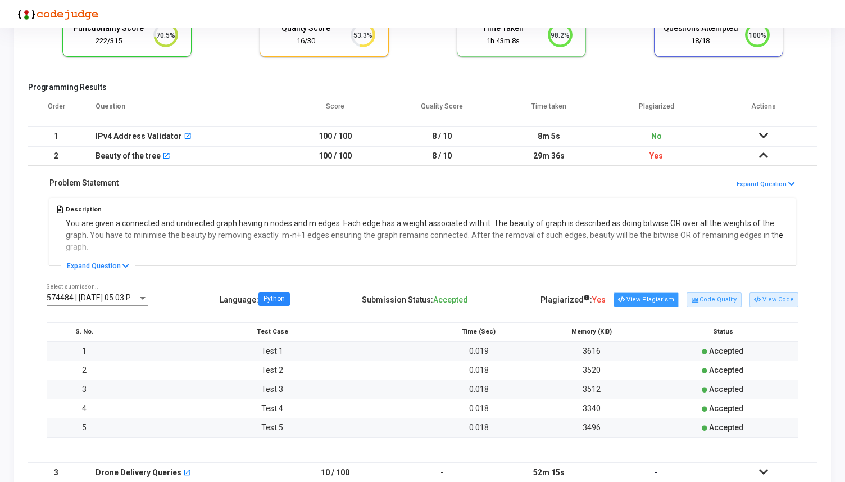
click at [645, 297] on button "View Plagiarism" at bounding box center [646, 299] width 65 height 15
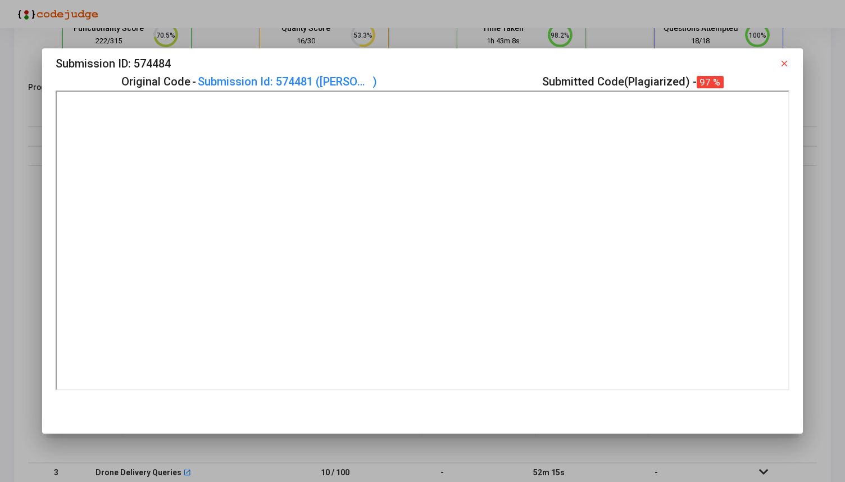
click at [786, 61] on mat-icon "close" at bounding box center [784, 63] width 10 height 10
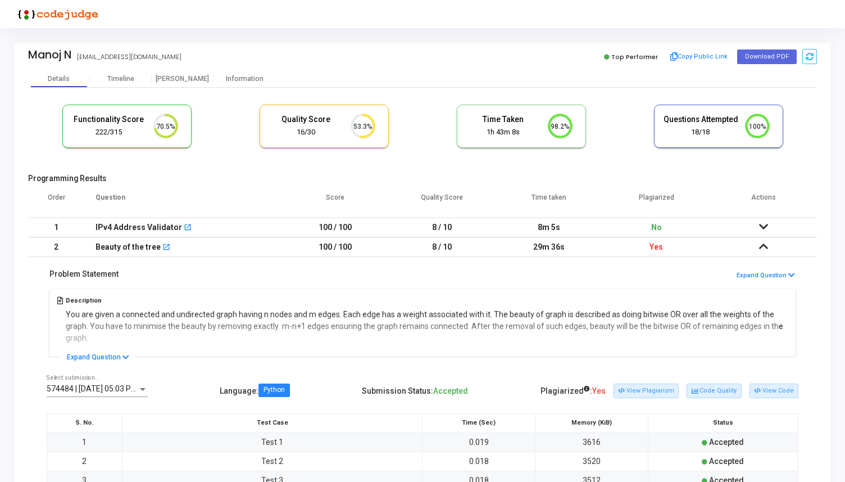
scroll to position [91, 0]
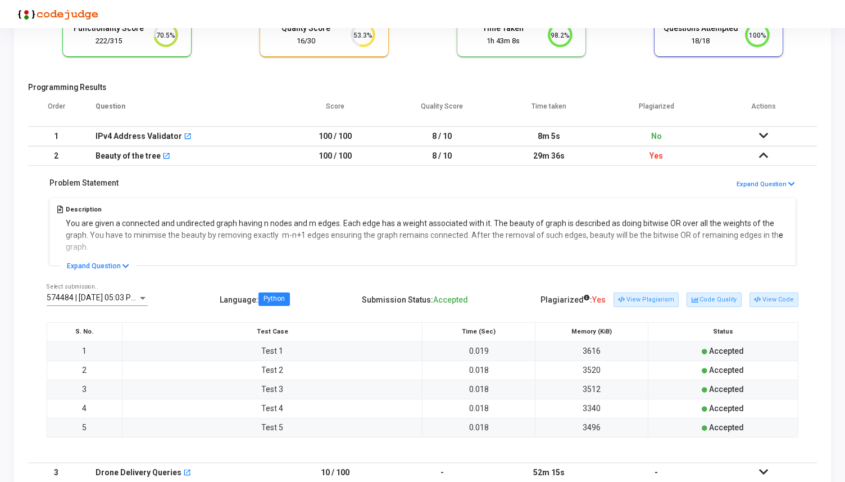
click at [760, 153] on icon at bounding box center [763, 155] width 9 height 8
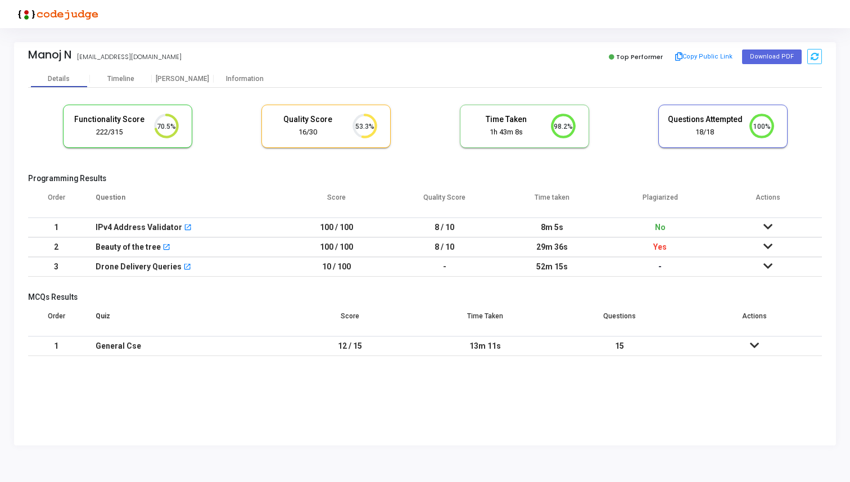
click at [772, 228] on td at bounding box center [768, 227] width 108 height 20
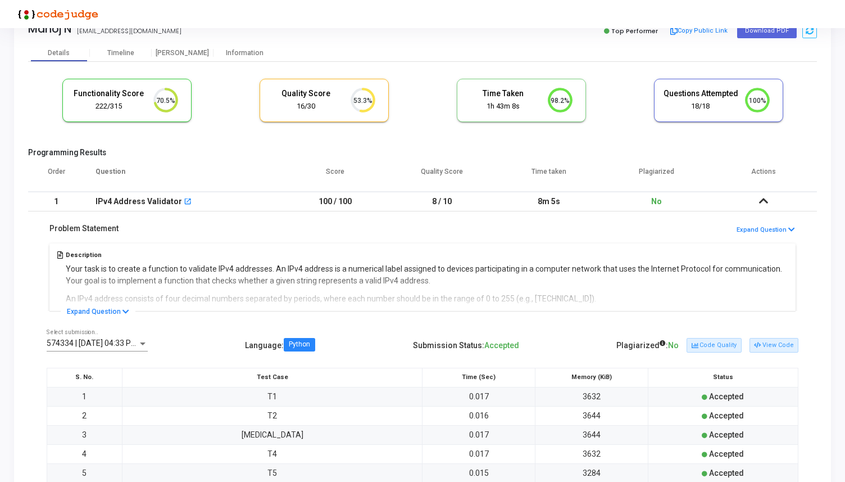
scroll to position [38, 0]
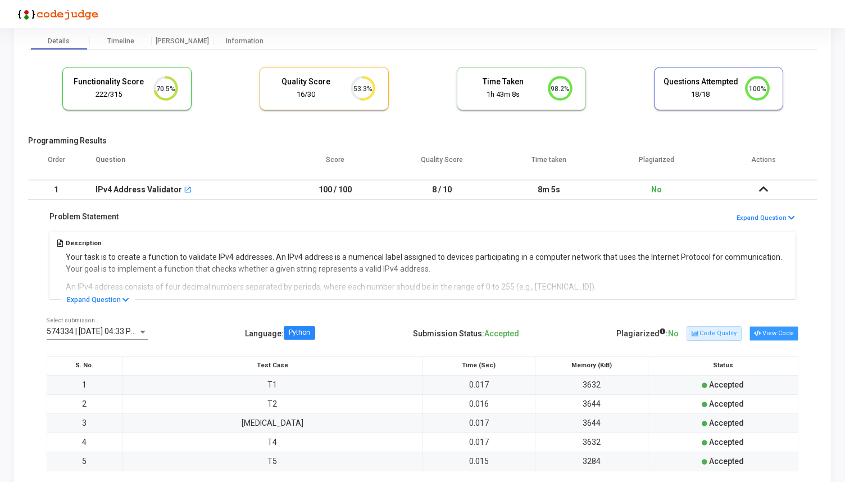
click at [768, 335] on button "View Code" at bounding box center [774, 333] width 49 height 15
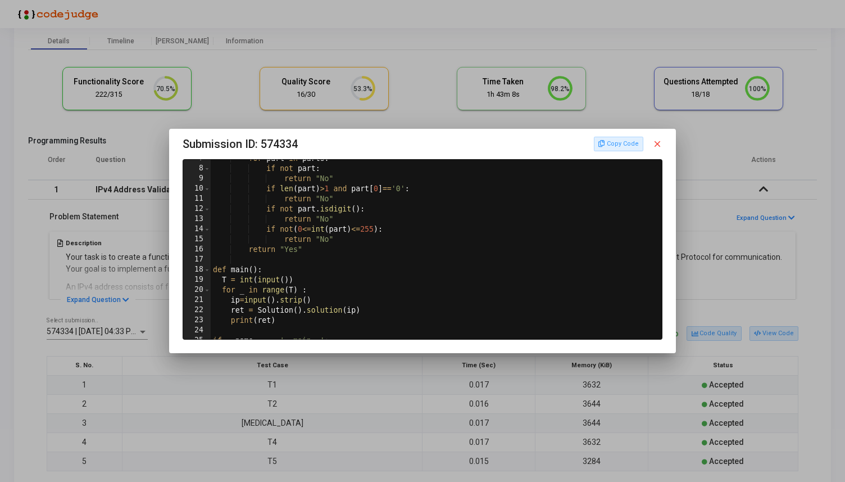
scroll to position [0, 0]
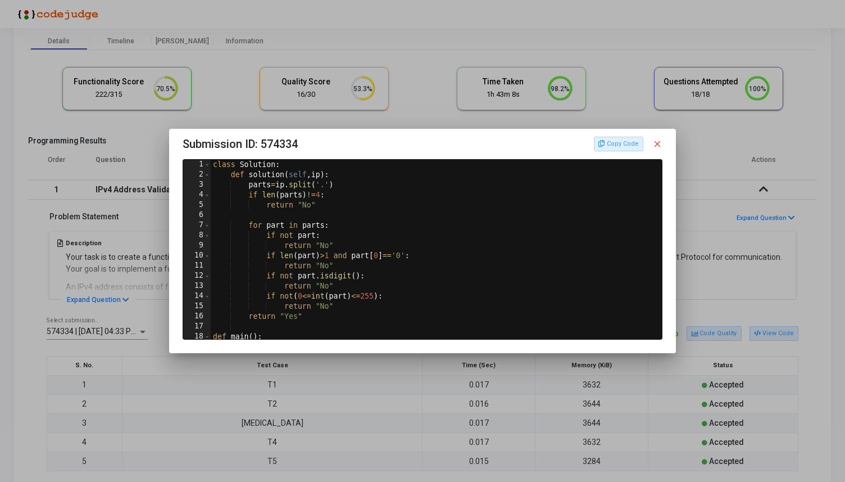
click at [659, 143] on mat-icon "close" at bounding box center [657, 144] width 10 height 10
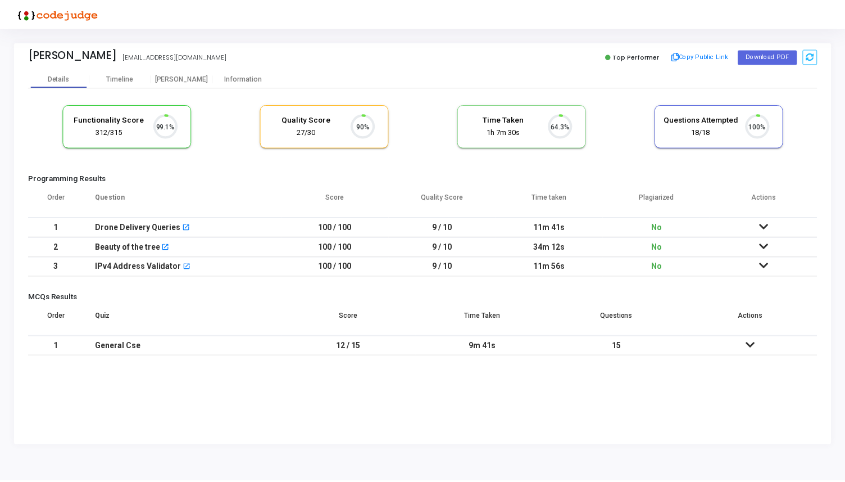
scroll to position [24, 29]
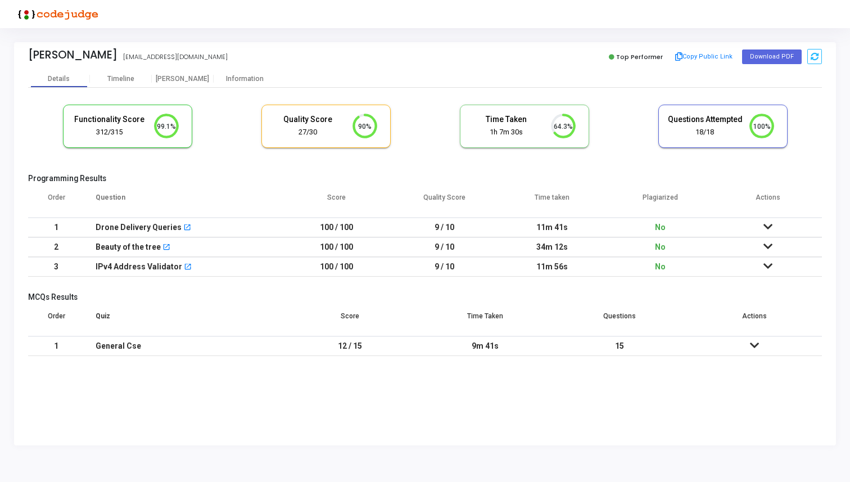
click at [768, 267] on icon at bounding box center [767, 266] width 9 height 8
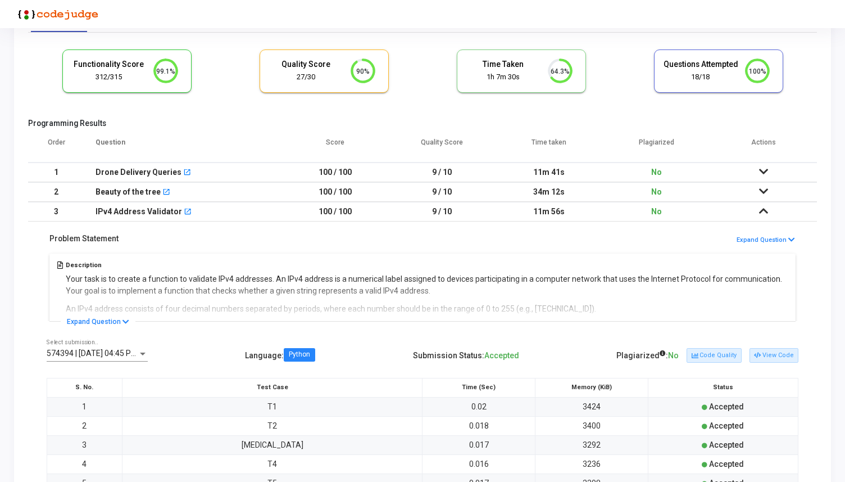
scroll to position [99, 0]
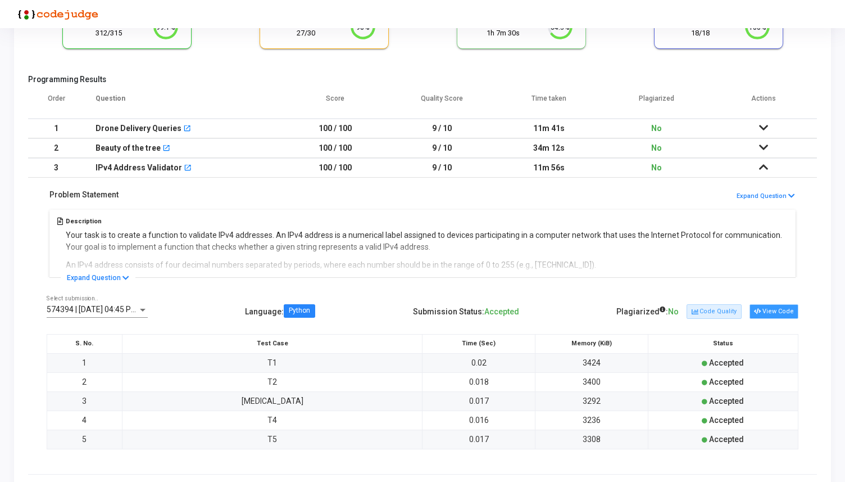
click at [766, 312] on button "View Code" at bounding box center [774, 311] width 49 height 15
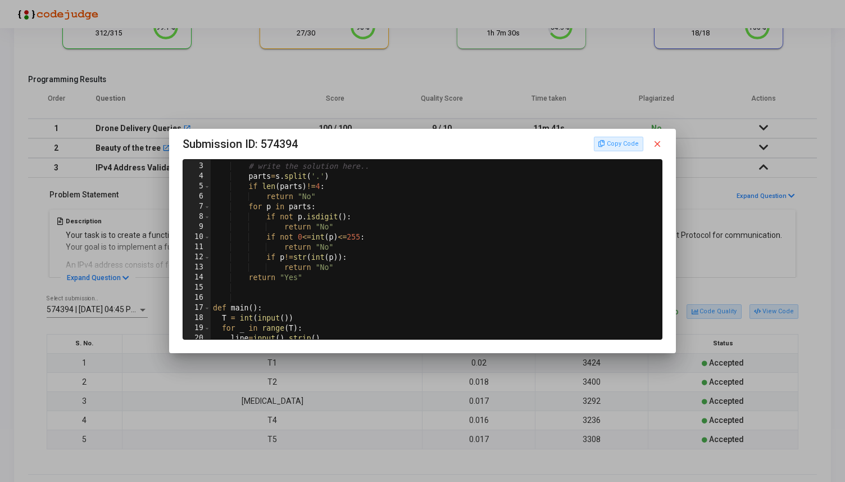
scroll to position [74, 0]
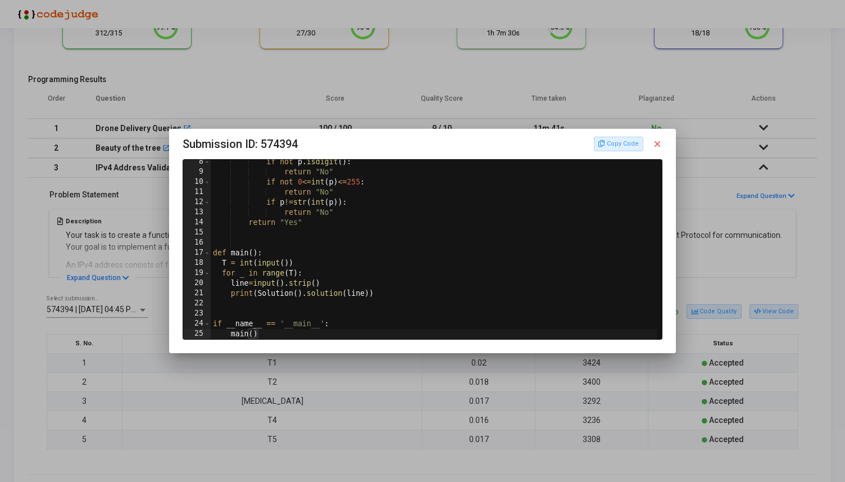
click at [657, 141] on mat-icon "close" at bounding box center [657, 144] width 10 height 10
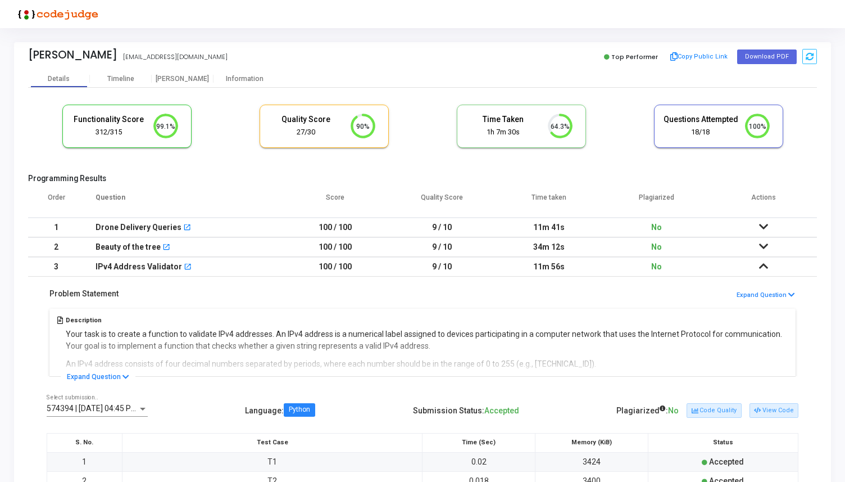
scroll to position [99, 0]
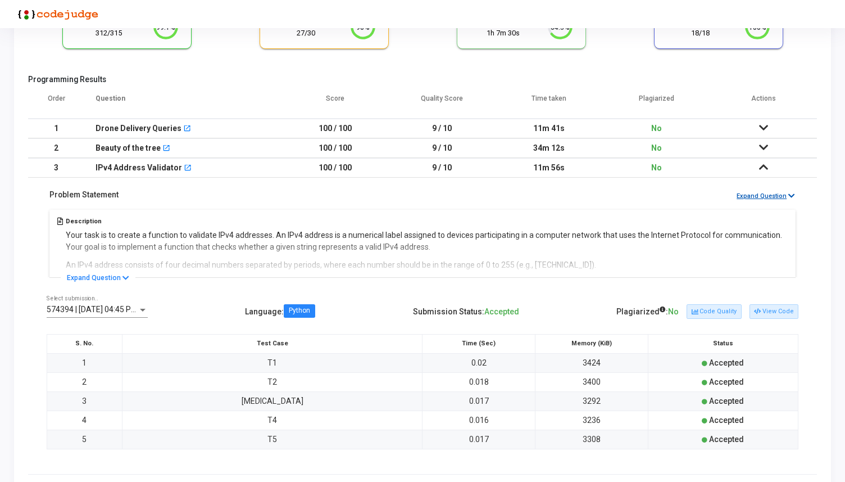
click at [765, 191] on button "Expand Question" at bounding box center [766, 196] width 60 height 11
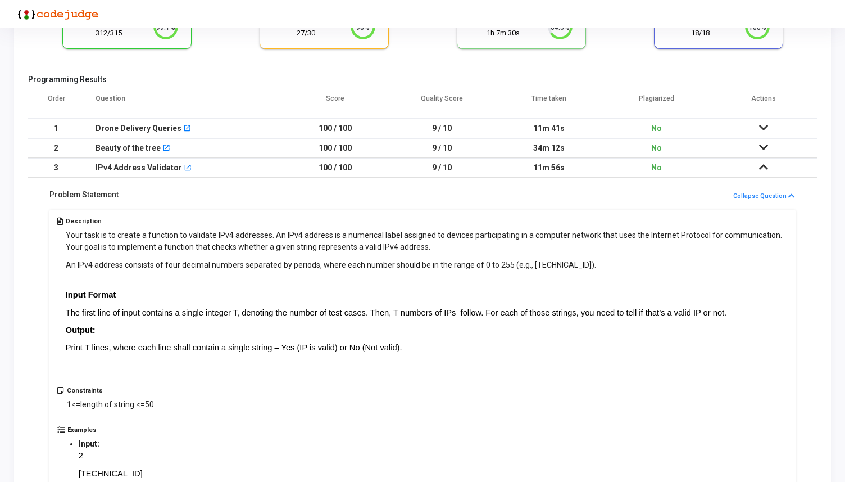
click at [767, 143] on icon at bounding box center [763, 147] width 9 height 8
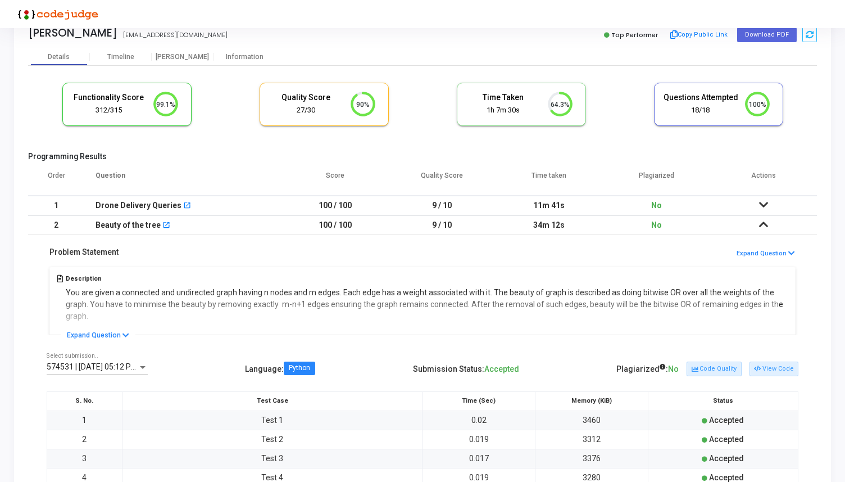
scroll to position [28, 0]
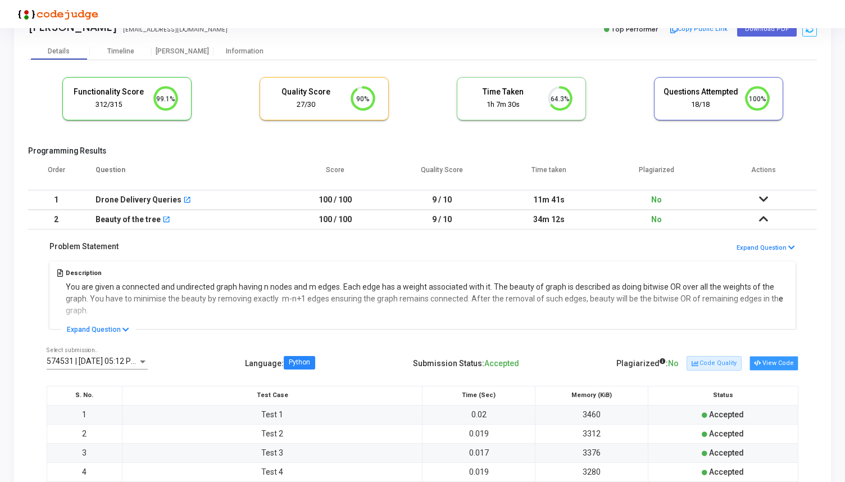
click at [772, 360] on button "View Code" at bounding box center [774, 363] width 49 height 15
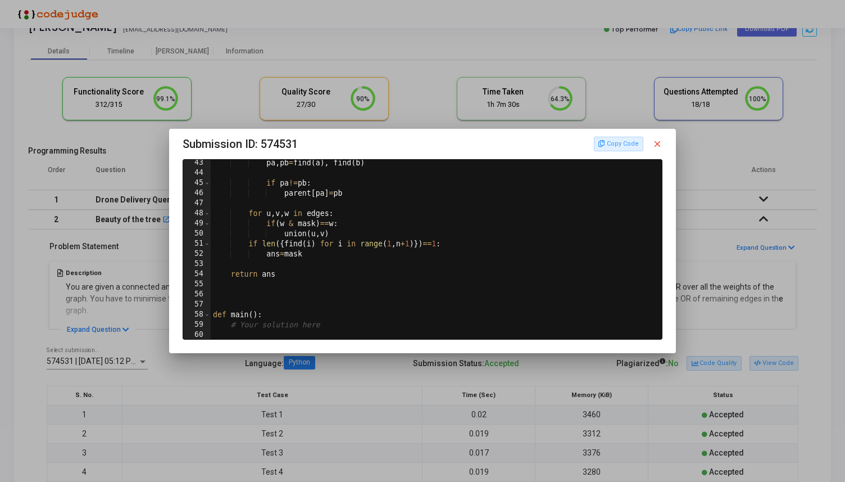
scroll to position [441, 0]
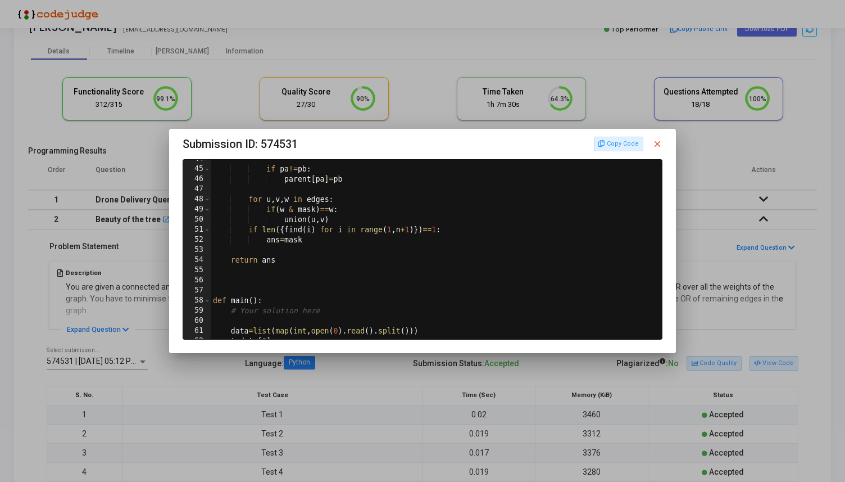
click at [659, 142] on mat-icon "close" at bounding box center [657, 144] width 10 height 10
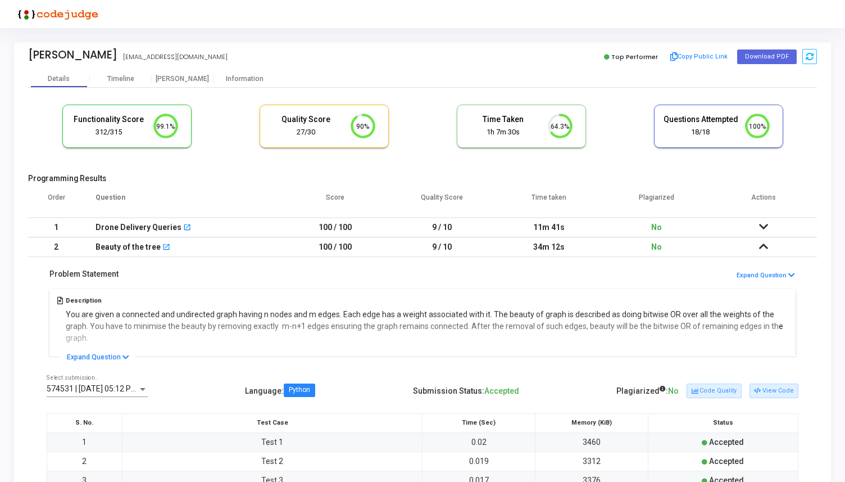
scroll to position [28, 0]
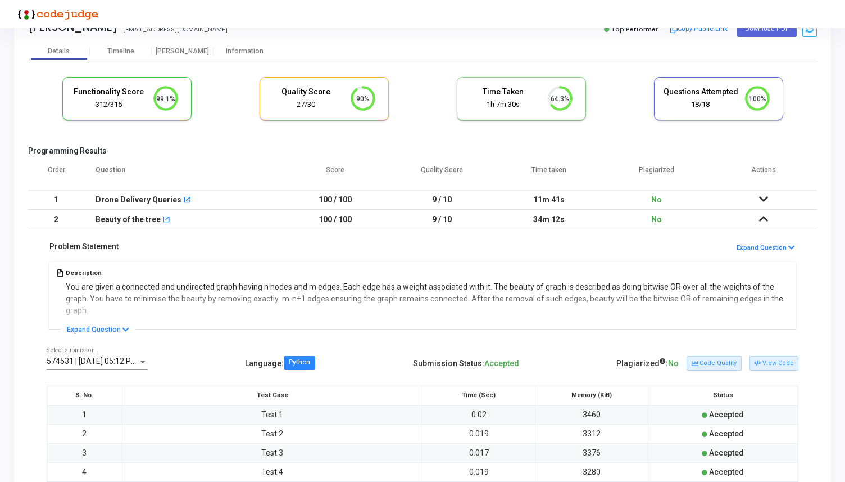
click at [768, 199] on icon at bounding box center [763, 199] width 9 height 8
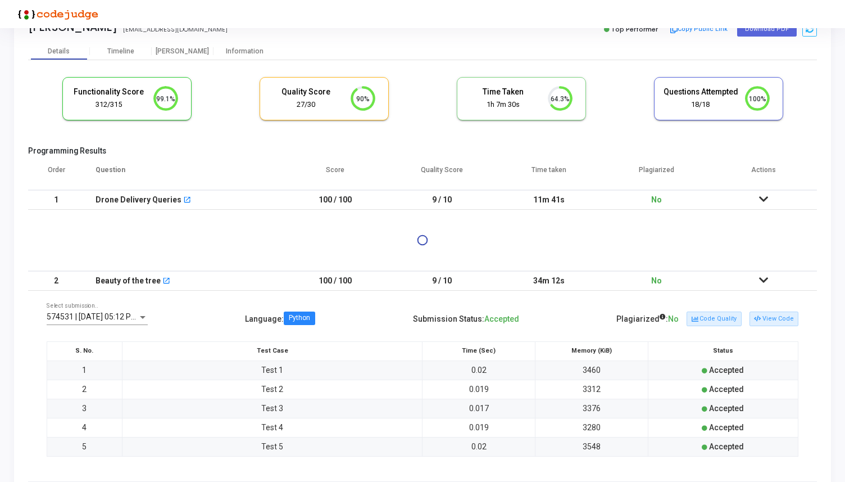
scroll to position [0, 0]
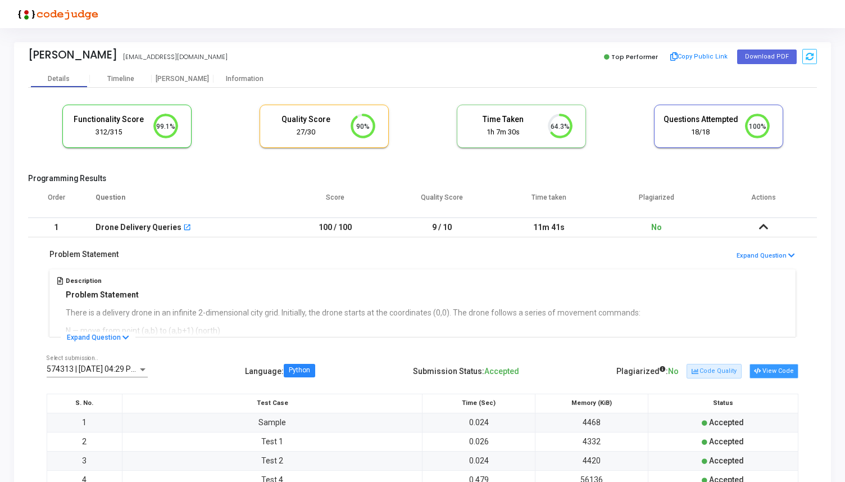
click at [766, 369] on button "View Code" at bounding box center [774, 371] width 49 height 15
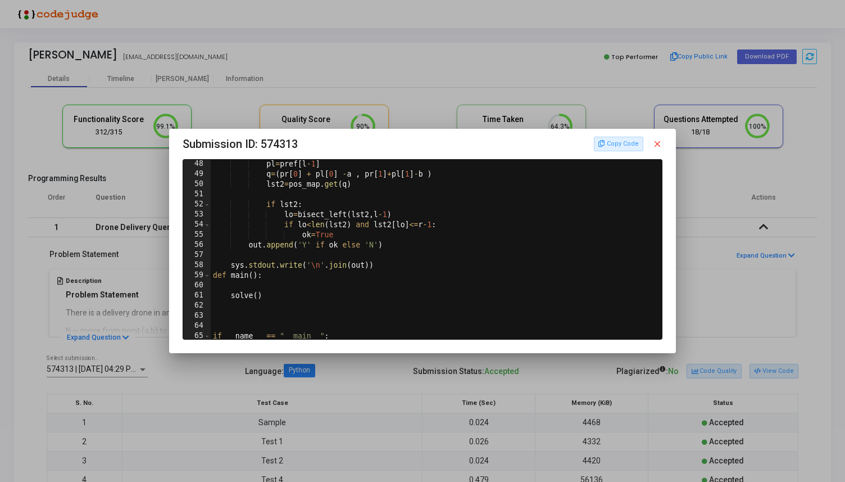
scroll to position [488, 0]
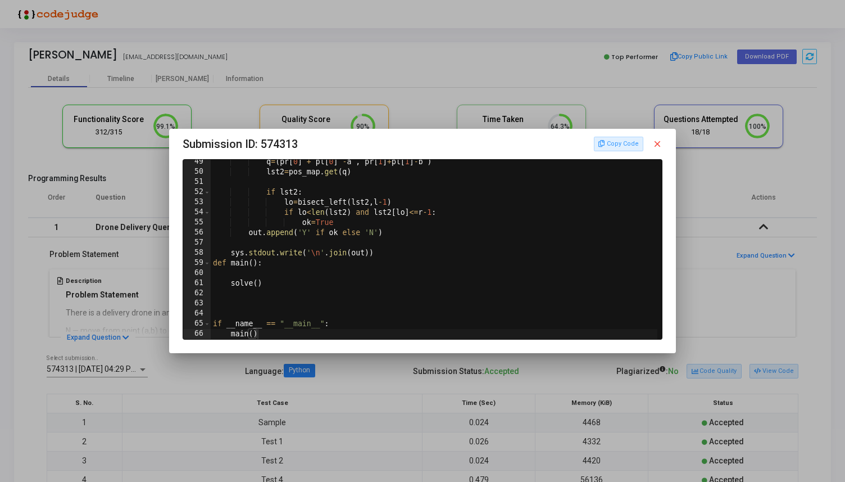
click at [657, 140] on mat-icon "close" at bounding box center [657, 144] width 10 height 10
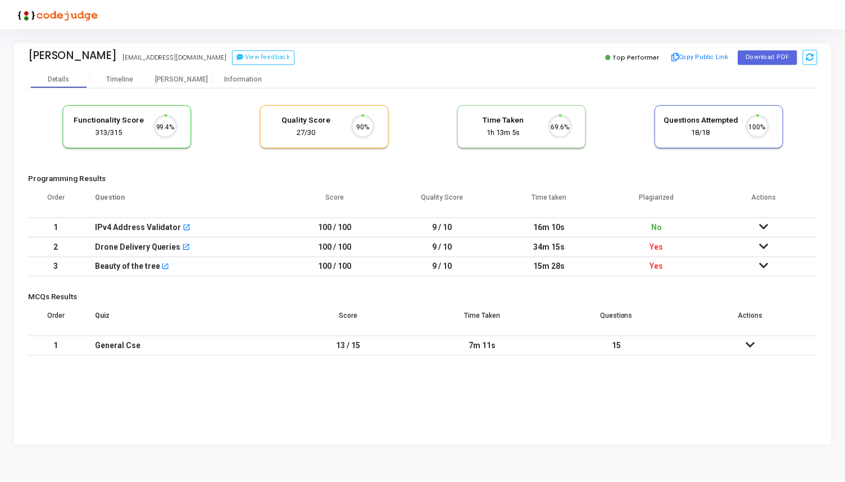
scroll to position [24, 29]
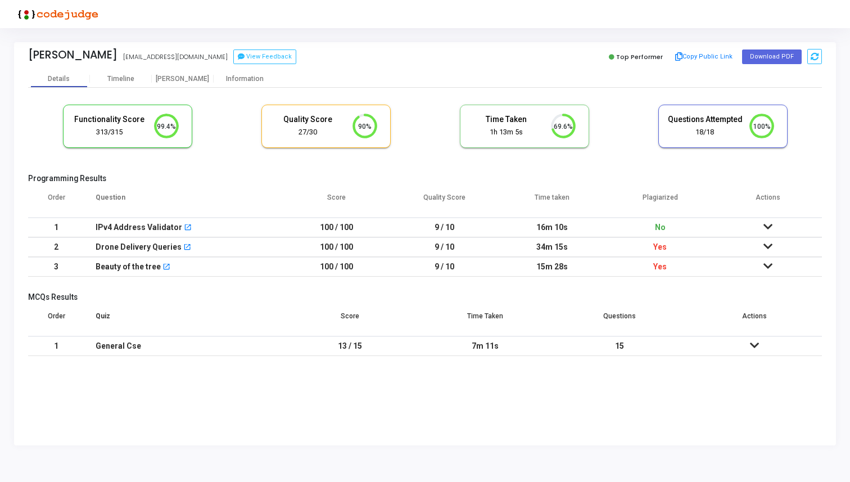
click at [767, 245] on icon at bounding box center [767, 246] width 9 height 8
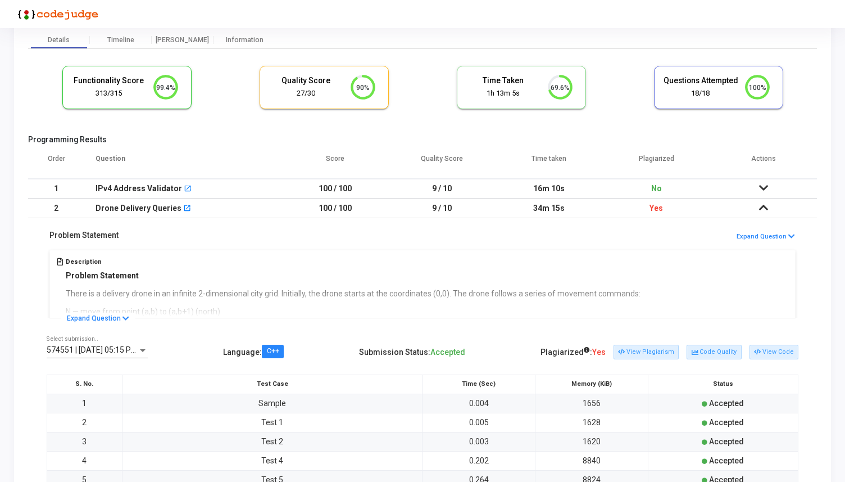
scroll to position [61, 0]
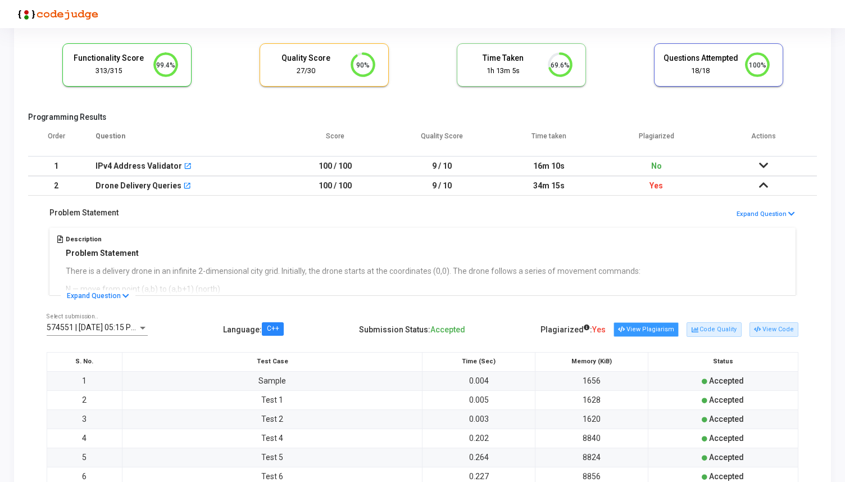
click at [652, 328] on button "View Plagiarism" at bounding box center [646, 329] width 65 height 15
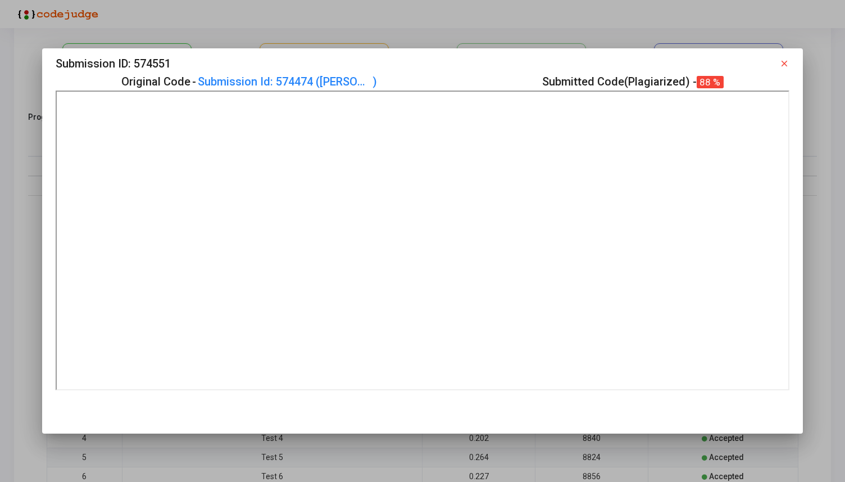
scroll to position [0, 0]
click at [787, 58] on mat-icon "close" at bounding box center [784, 63] width 10 height 10
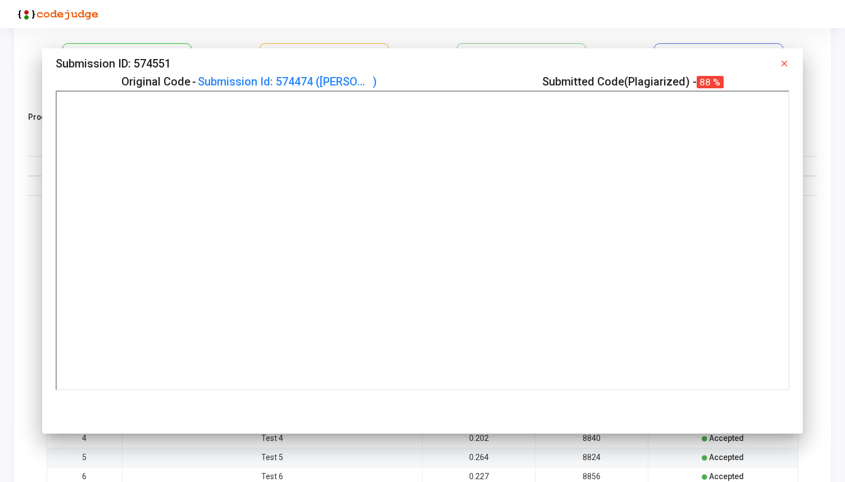
scroll to position [61, 0]
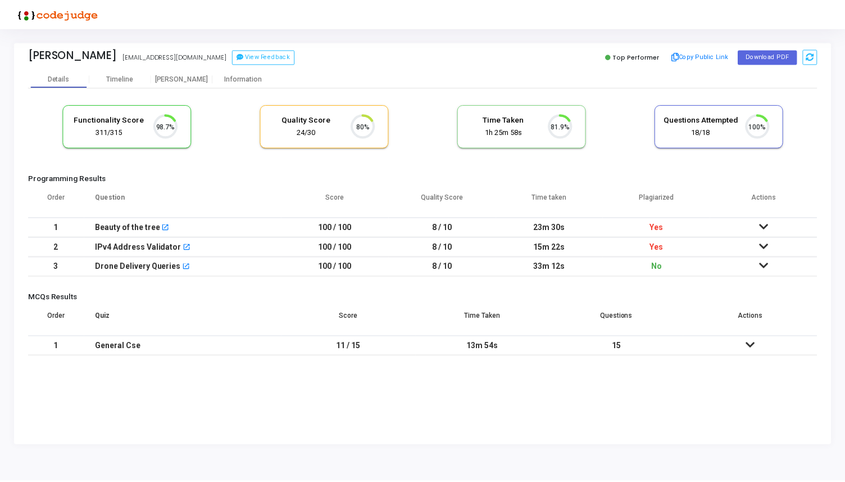
scroll to position [24, 29]
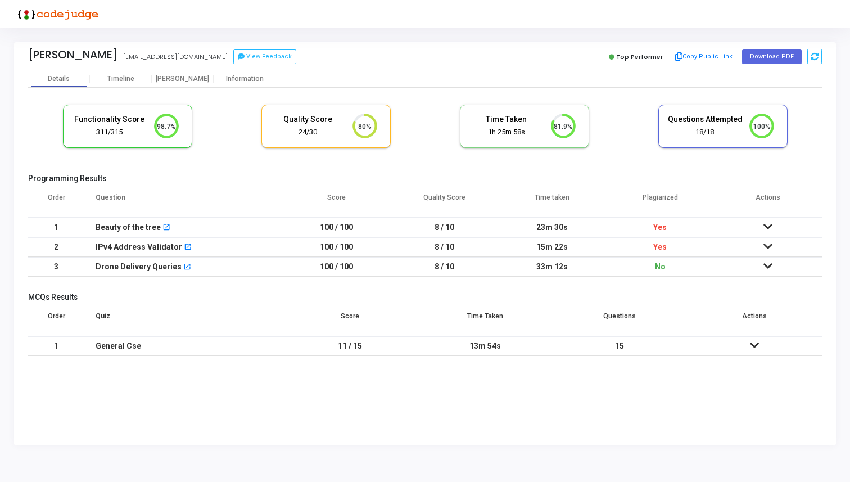
click at [772, 244] on icon at bounding box center [767, 246] width 9 height 8
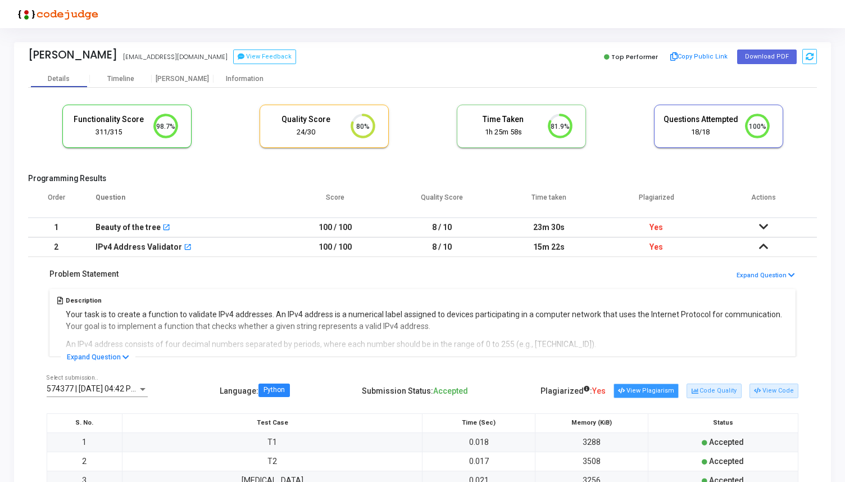
click at [663, 388] on button "View Plagiarism" at bounding box center [646, 390] width 65 height 15
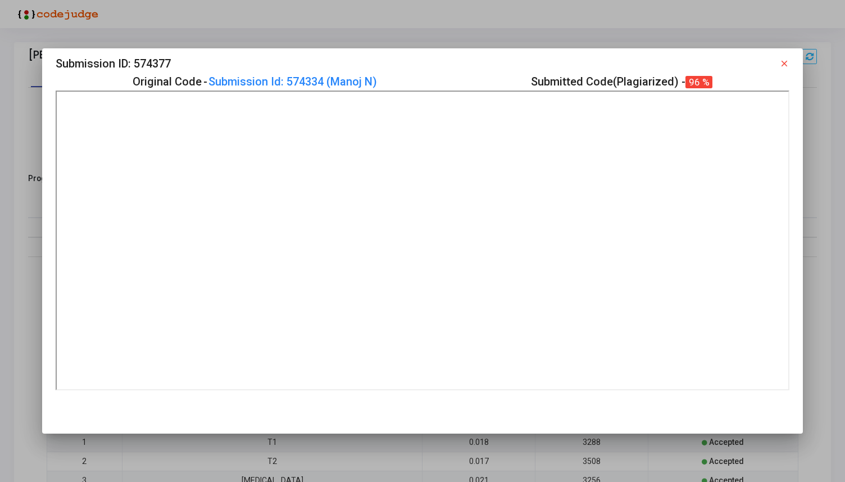
click at [779, 65] on div "Submission ID: 574377 close" at bounding box center [423, 64] width 734 height 18
click at [785, 60] on mat-icon "close" at bounding box center [784, 63] width 10 height 10
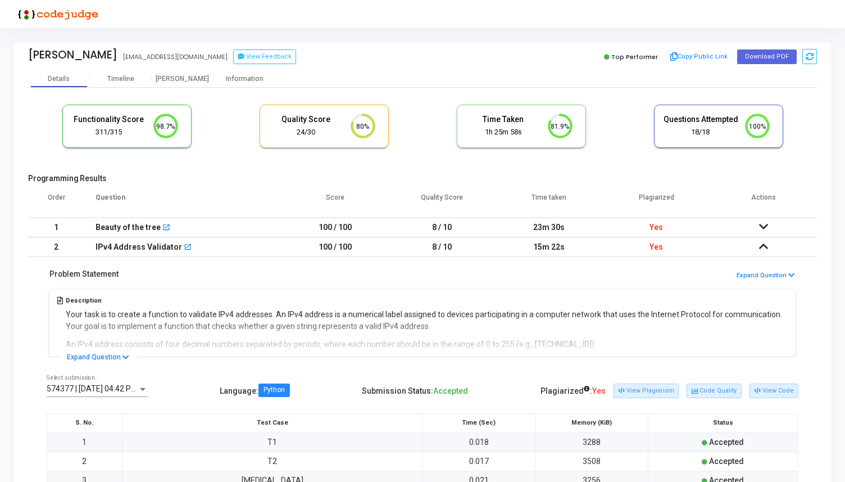
click at [763, 225] on icon at bounding box center [763, 227] width 9 height 8
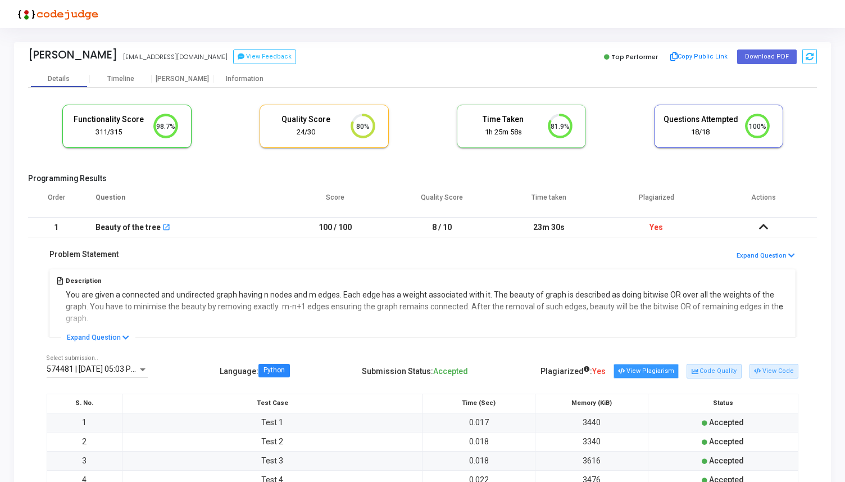
click at [656, 371] on button "View Plagiarism" at bounding box center [646, 371] width 65 height 15
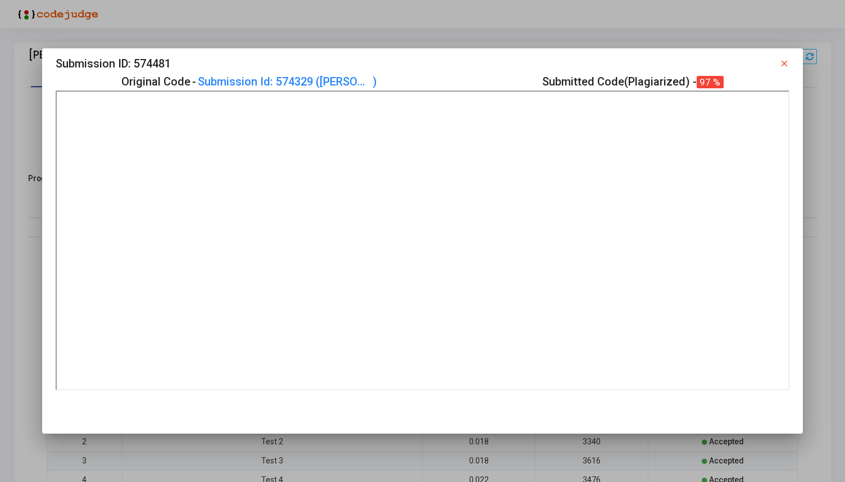
click at [787, 61] on mat-icon "close" at bounding box center [784, 63] width 10 height 10
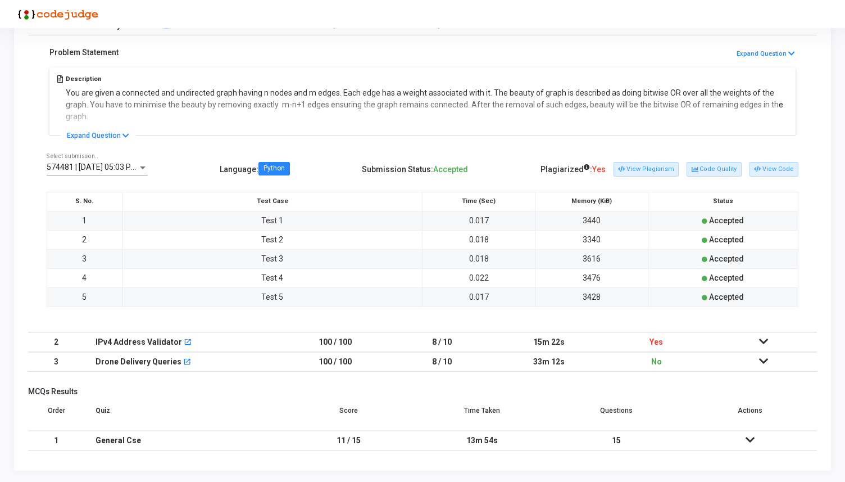
click at [764, 338] on icon at bounding box center [763, 341] width 9 height 8
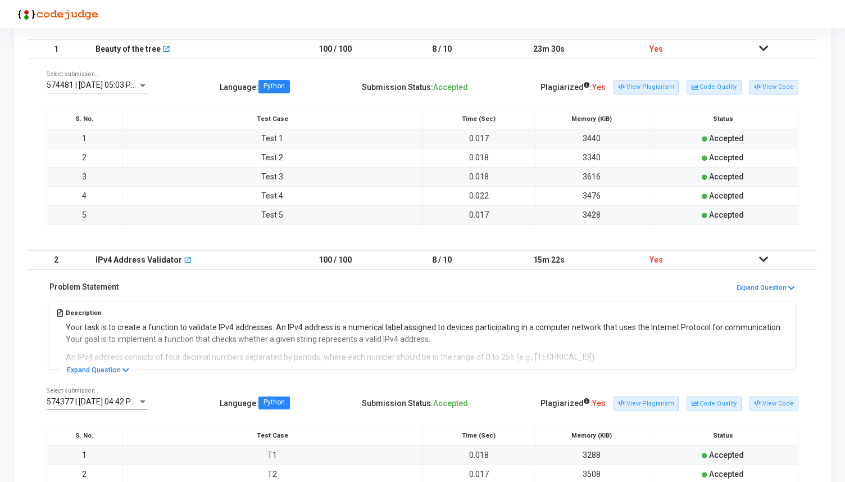
scroll to position [202, 0]
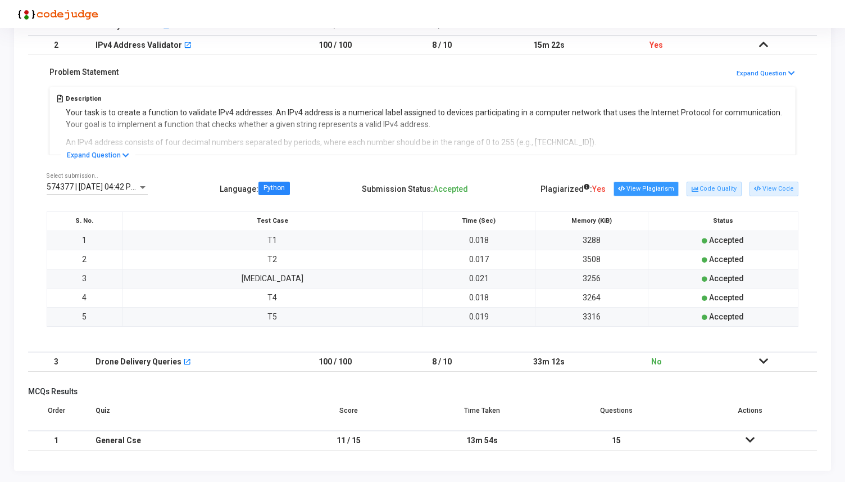
click at [667, 192] on button "View Plagiarism" at bounding box center [646, 188] width 65 height 15
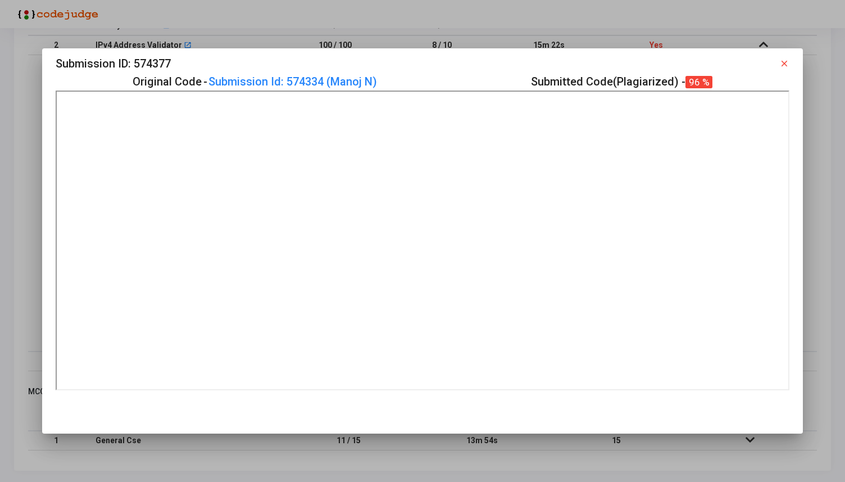
click at [784, 61] on mat-icon "close" at bounding box center [784, 63] width 10 height 10
